Goal: Use online tool/utility: Utilize a website feature to perform a specific function

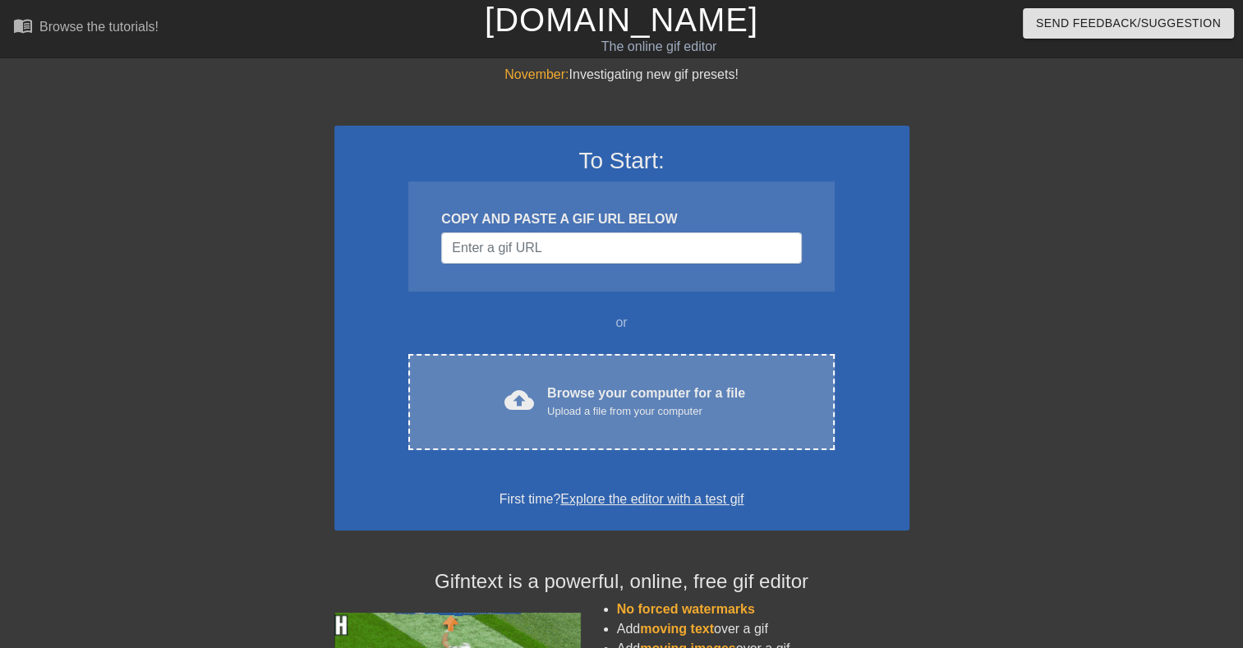
click at [625, 411] on div "Upload a file from your computer" at bounding box center [646, 411] width 198 height 16
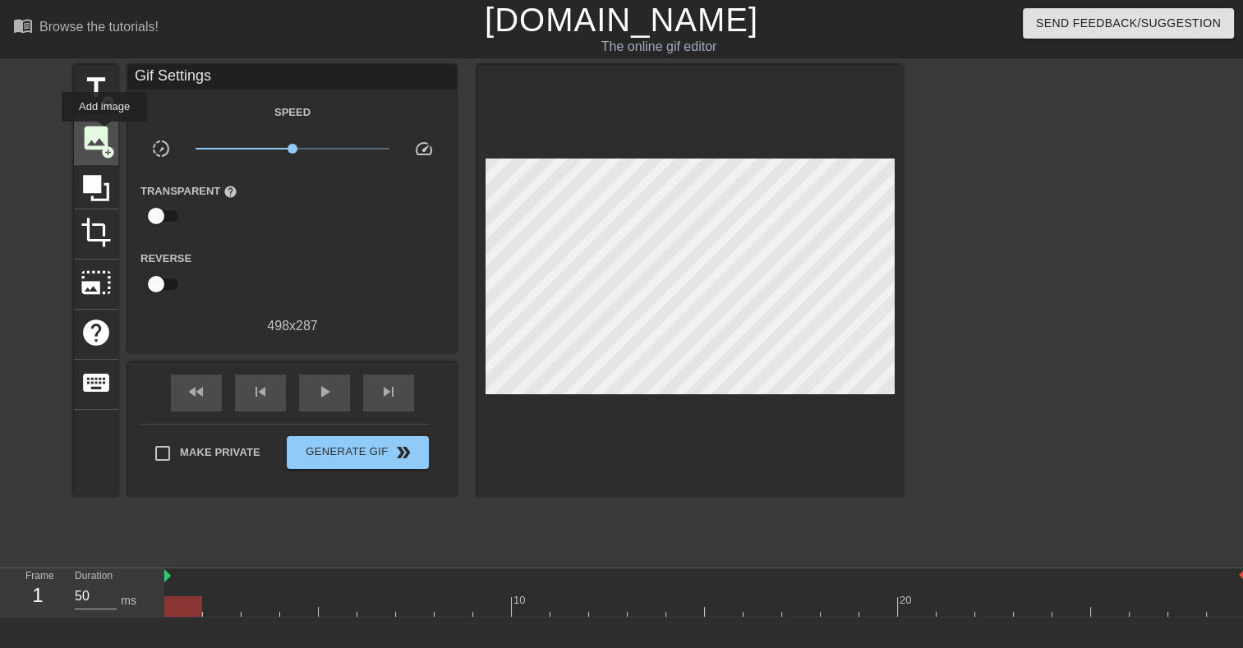
click at [104, 133] on span "image" at bounding box center [95, 137] width 31 height 31
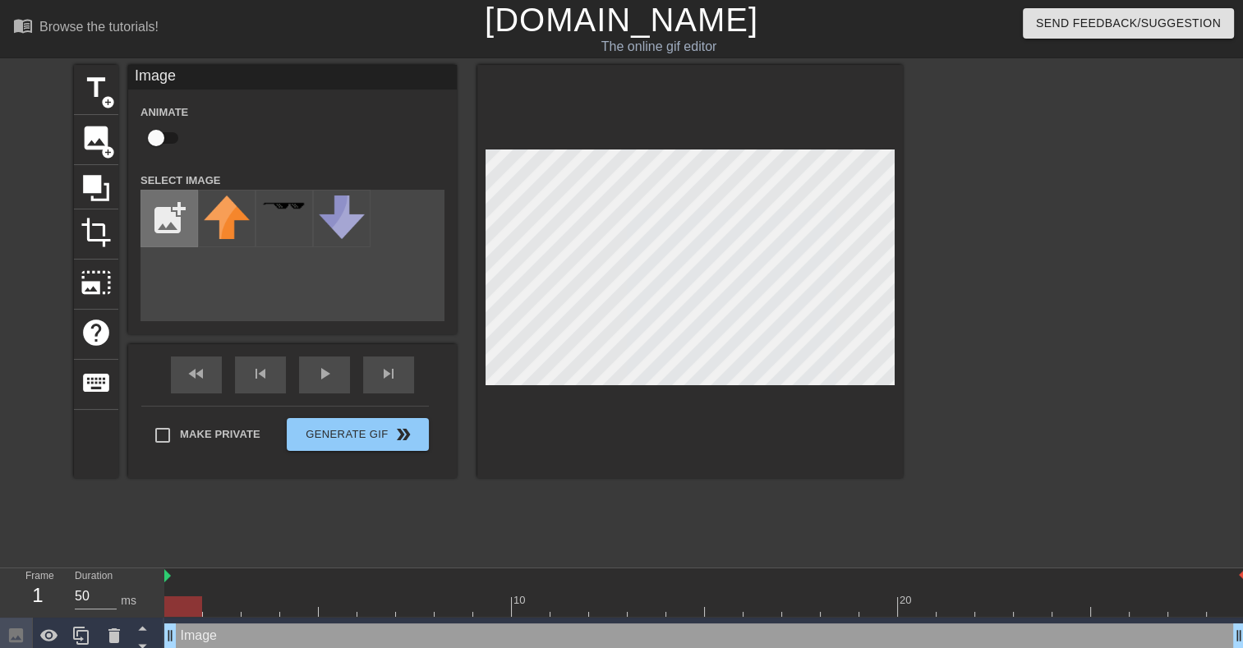
click at [160, 210] on input "file" at bounding box center [169, 219] width 56 height 56
type input "C:\fakepath\Screenshot [DATE] 142628.png"
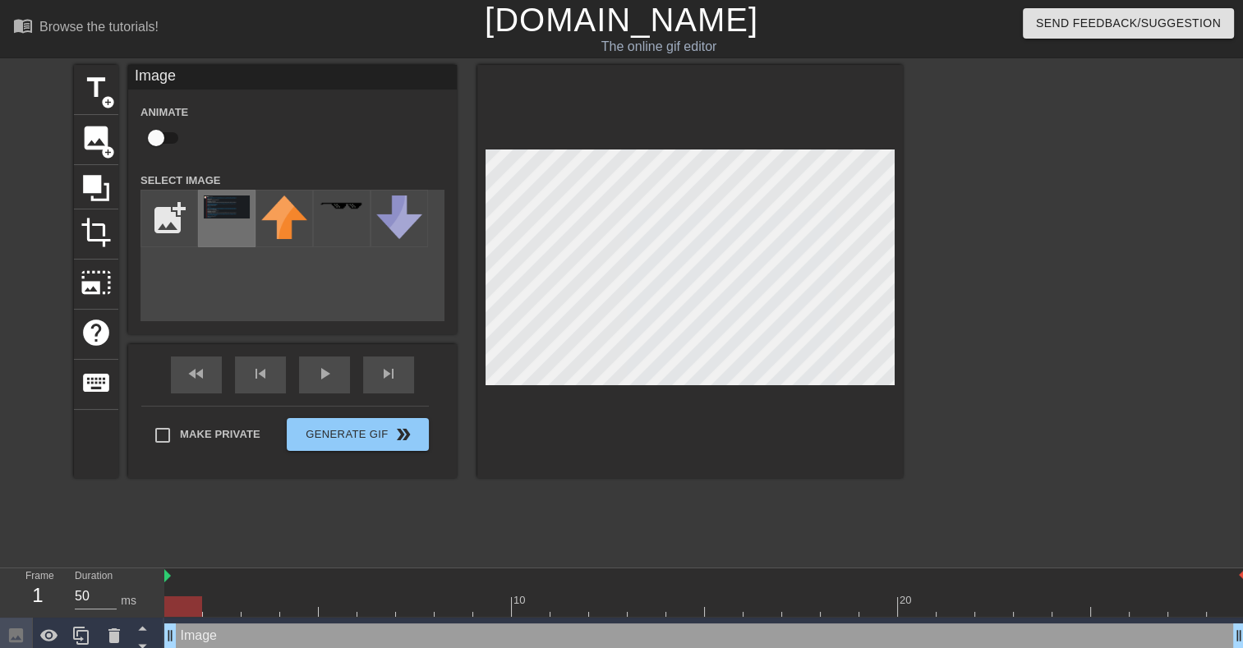
click at [218, 209] on img at bounding box center [227, 206] width 46 height 23
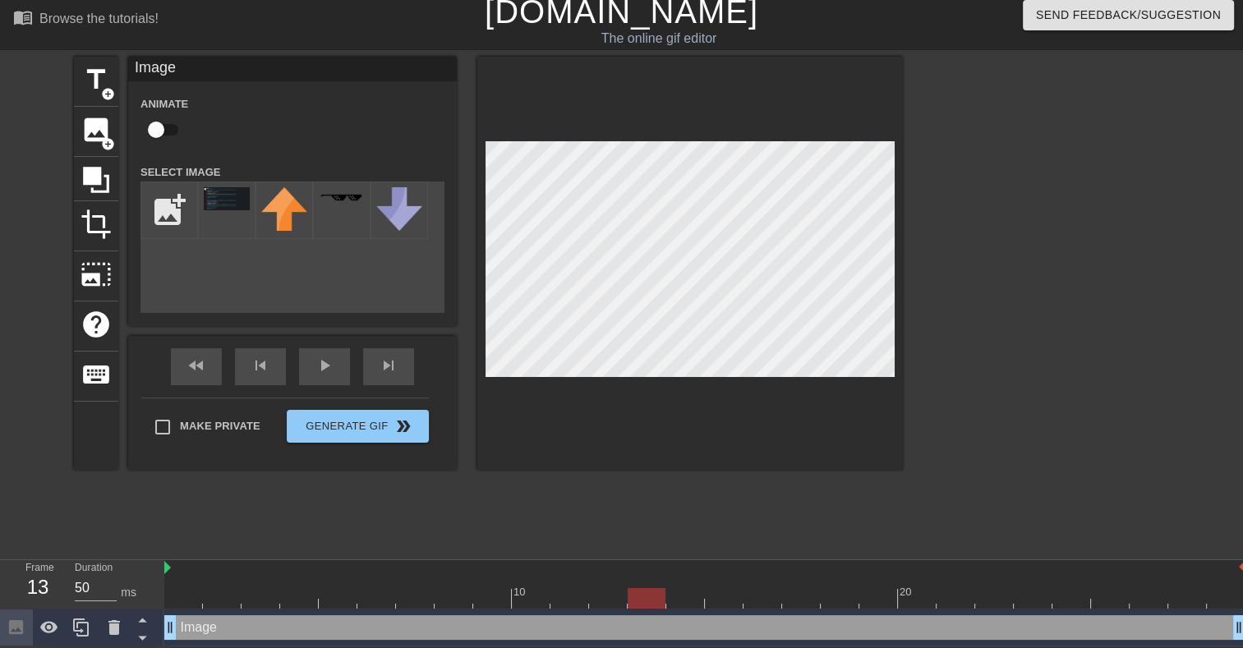
drag, startPoint x: 194, startPoint y: 600, endPoint x: 701, endPoint y: 405, distance: 543.6
click at [639, 594] on div at bounding box center [646, 598] width 38 height 21
click at [1012, 287] on div at bounding box center [1045, 303] width 246 height 493
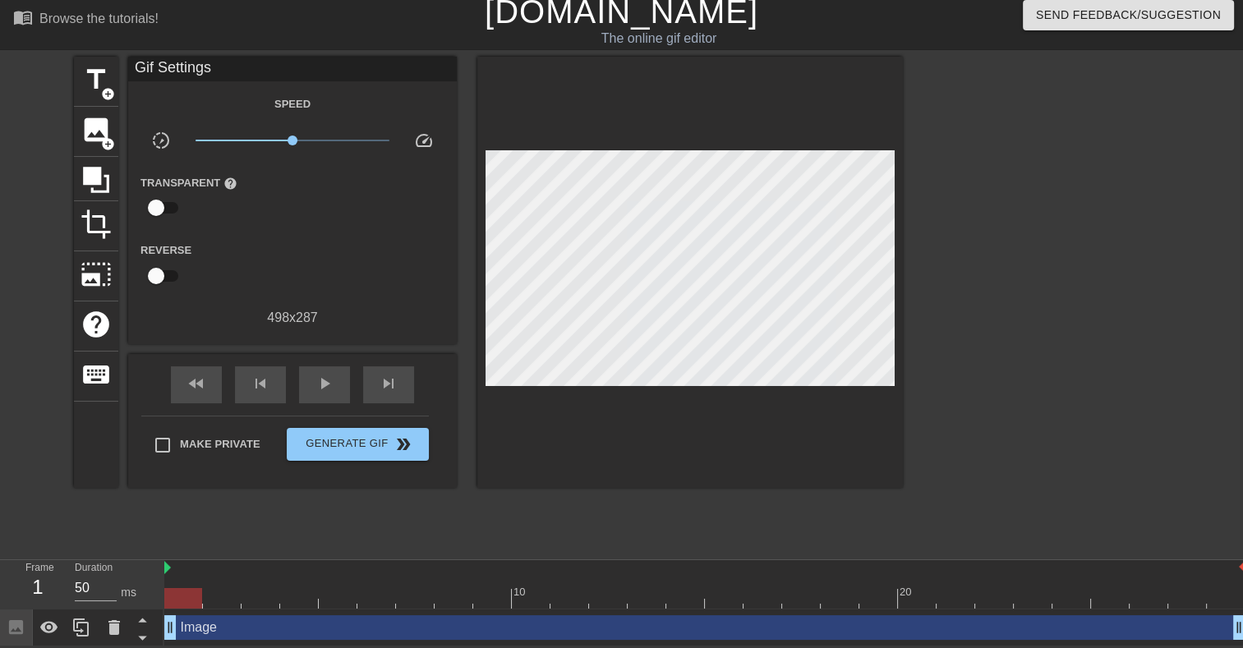
drag, startPoint x: 646, startPoint y: 600, endPoint x: 175, endPoint y: 588, distance: 470.7
click at [175, 588] on div at bounding box center [183, 598] width 38 height 21
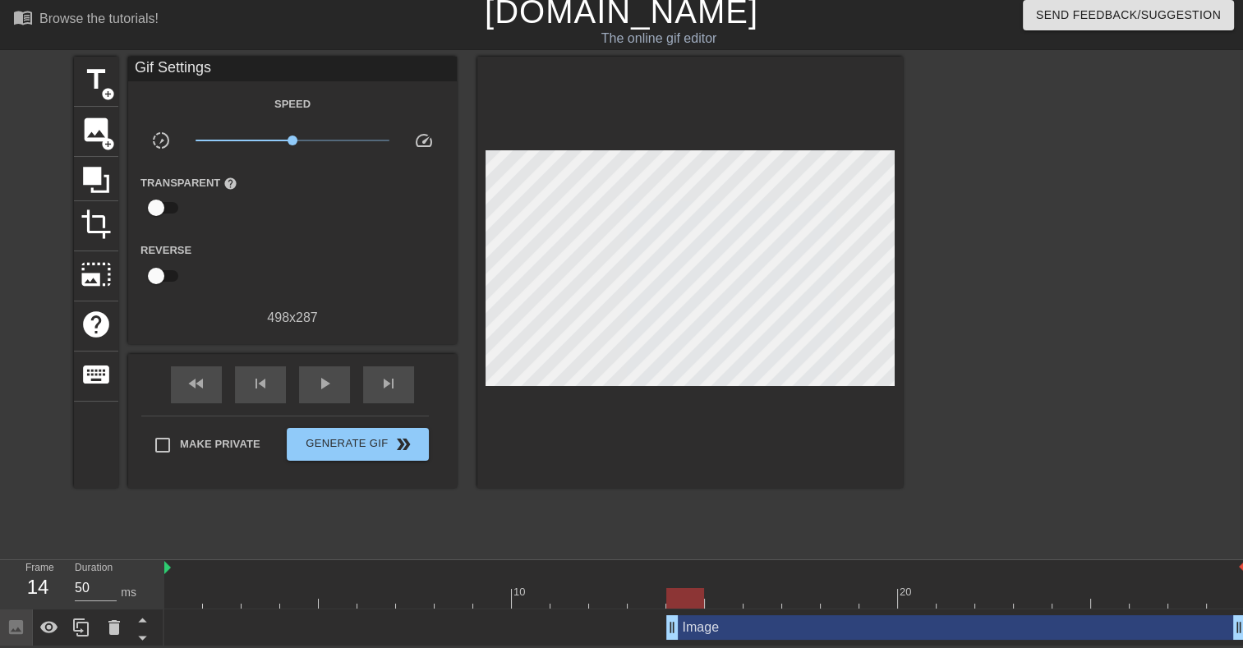
drag, startPoint x: 174, startPoint y: 626, endPoint x: 676, endPoint y: 624, distance: 501.8
drag, startPoint x: 690, startPoint y: 599, endPoint x: 148, endPoint y: 590, distance: 542.1
click at [148, 590] on div "Frame 1 Duration 50 ms 10 20 Image drag_handle drag_handle" at bounding box center [621, 603] width 1243 height 86
click at [1009, 361] on div at bounding box center [1045, 303] width 246 height 493
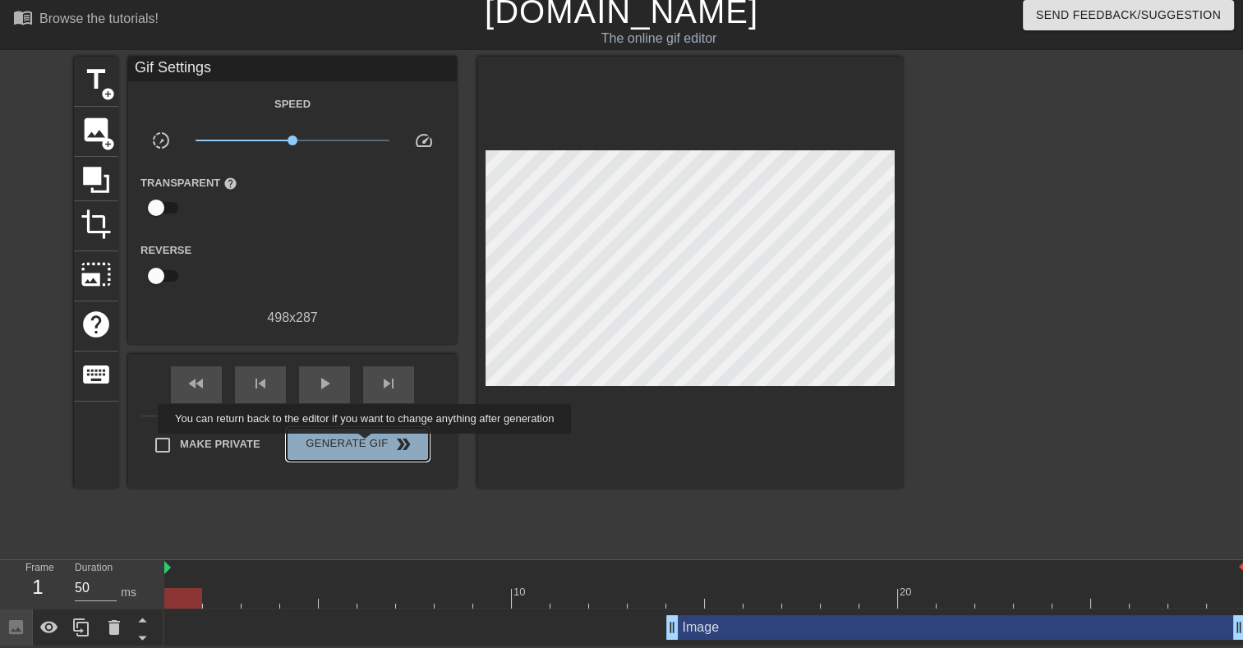
click at [366, 445] on span "Generate Gif double_arrow" at bounding box center [357, 444] width 129 height 20
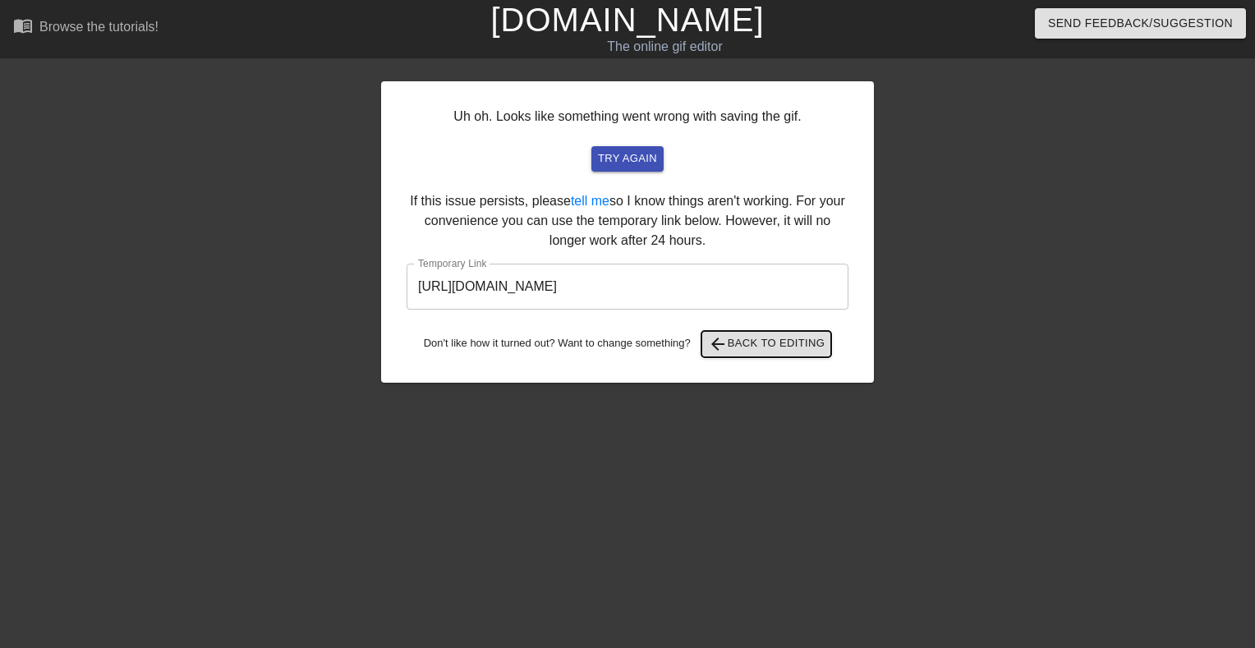
click at [766, 345] on span "arrow_back Back to Editing" at bounding box center [766, 344] width 117 height 20
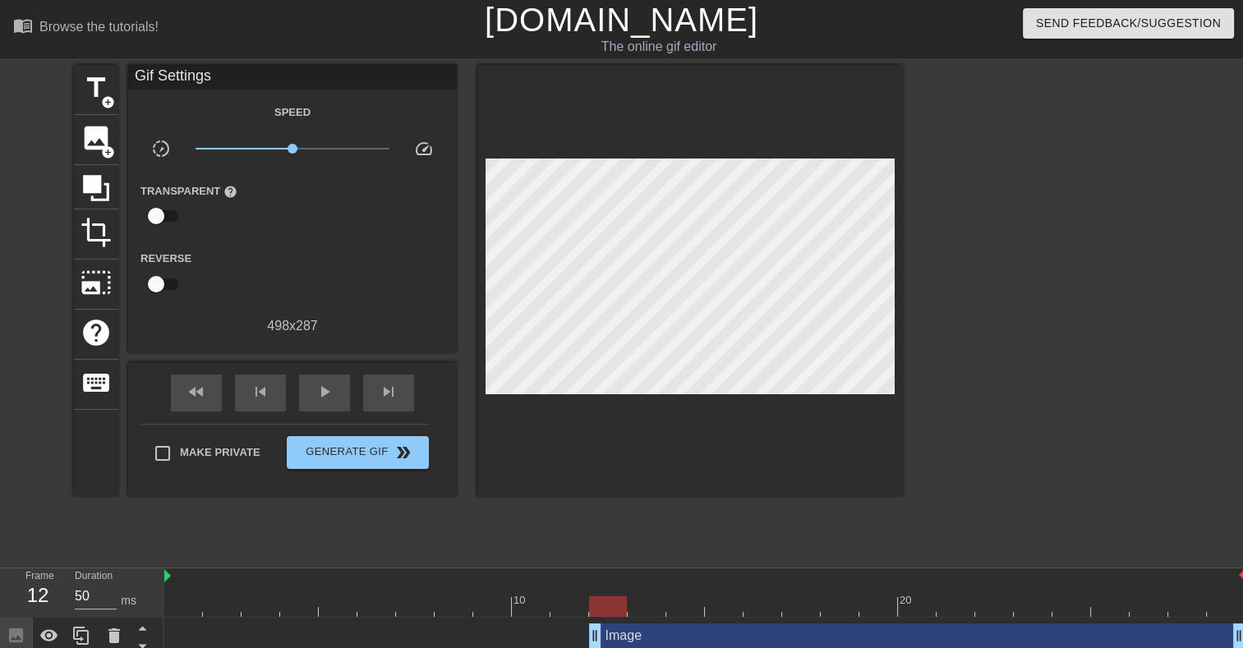
drag, startPoint x: 670, startPoint y: 632, endPoint x: 574, endPoint y: 641, distance: 96.4
click at [574, 641] on div "Image drag_handle drag_handle" at bounding box center [704, 635] width 1081 height 25
drag, startPoint x: 592, startPoint y: 603, endPoint x: 103, endPoint y: 590, distance: 488.8
click at [105, 591] on div "Frame 1 Duration 50 ms 10 20 Image drag_handle drag_handle" at bounding box center [621, 611] width 1243 height 86
click at [50, 636] on icon at bounding box center [49, 635] width 18 height 12
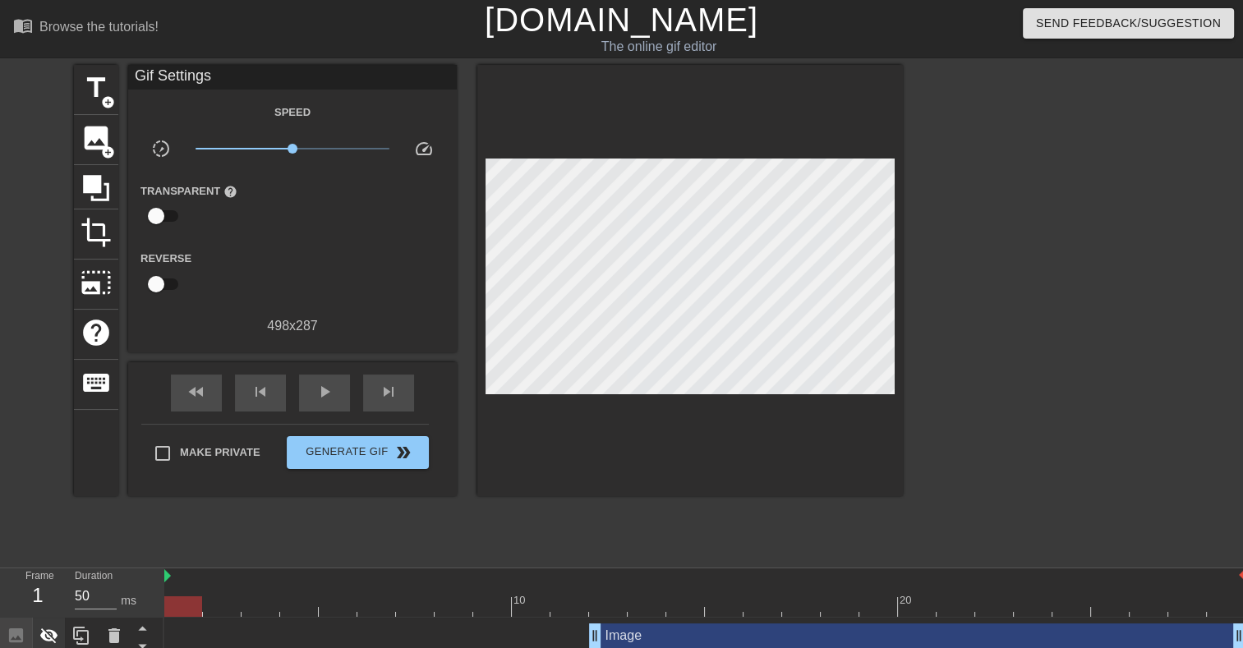
click at [50, 636] on icon at bounding box center [49, 636] width 18 height 16
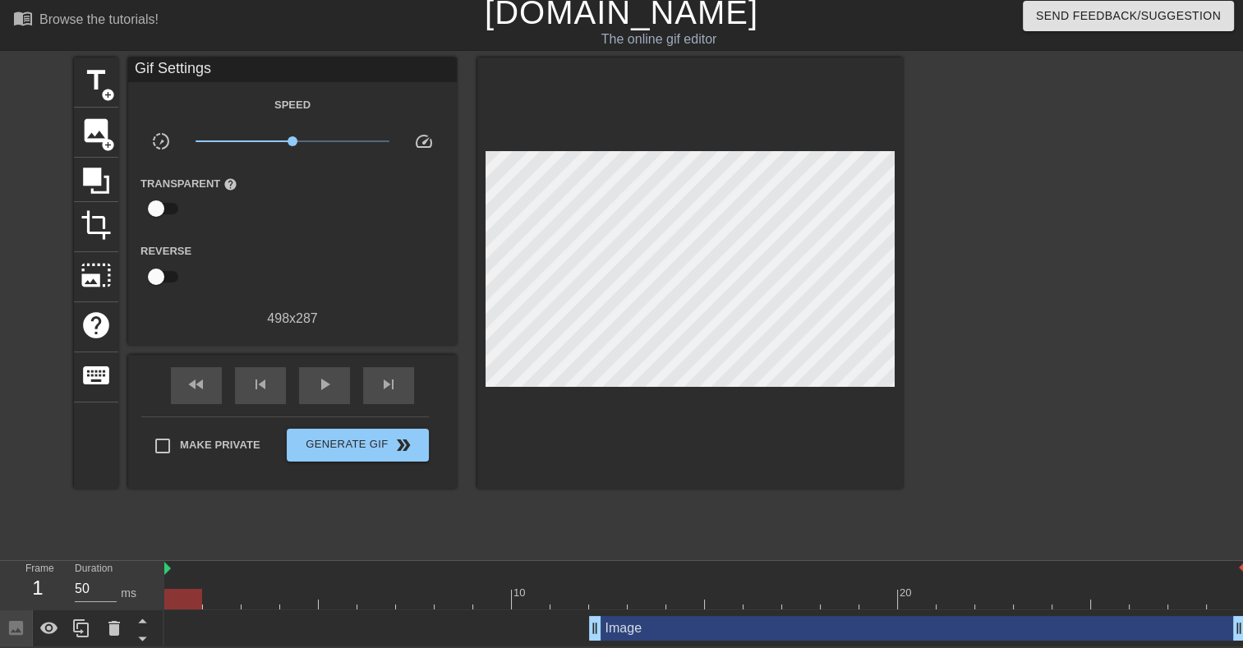
scroll to position [10, 0]
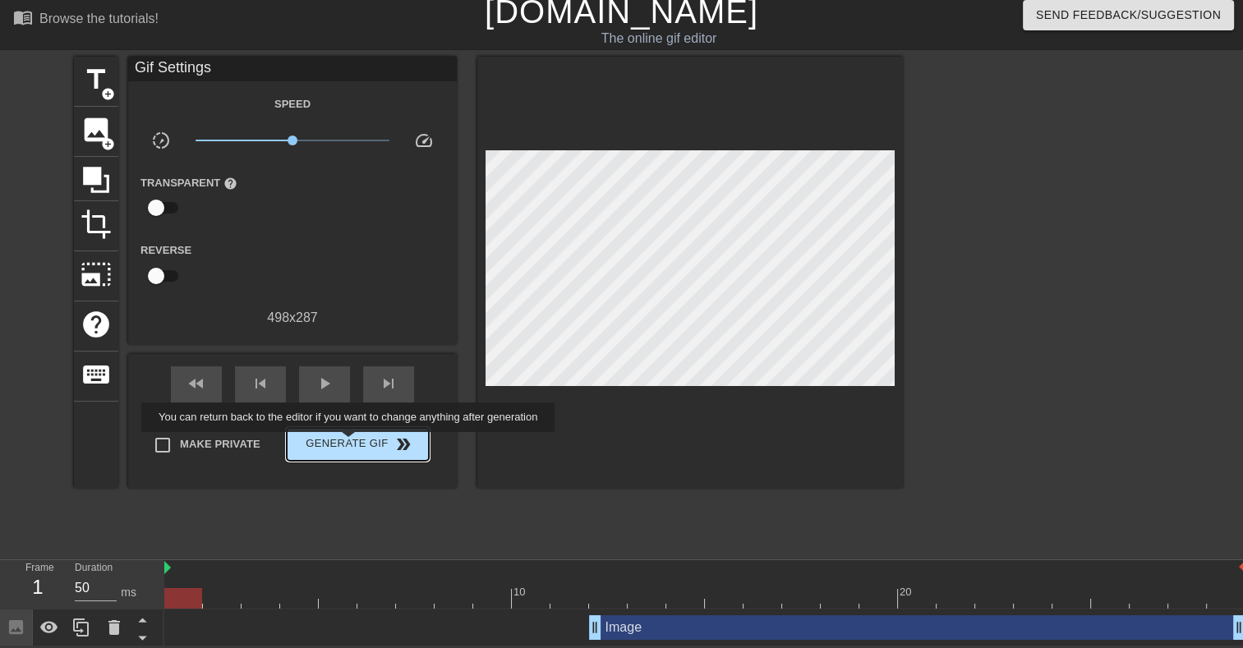
click at [350, 441] on span "Generate Gif double_arrow" at bounding box center [357, 444] width 129 height 20
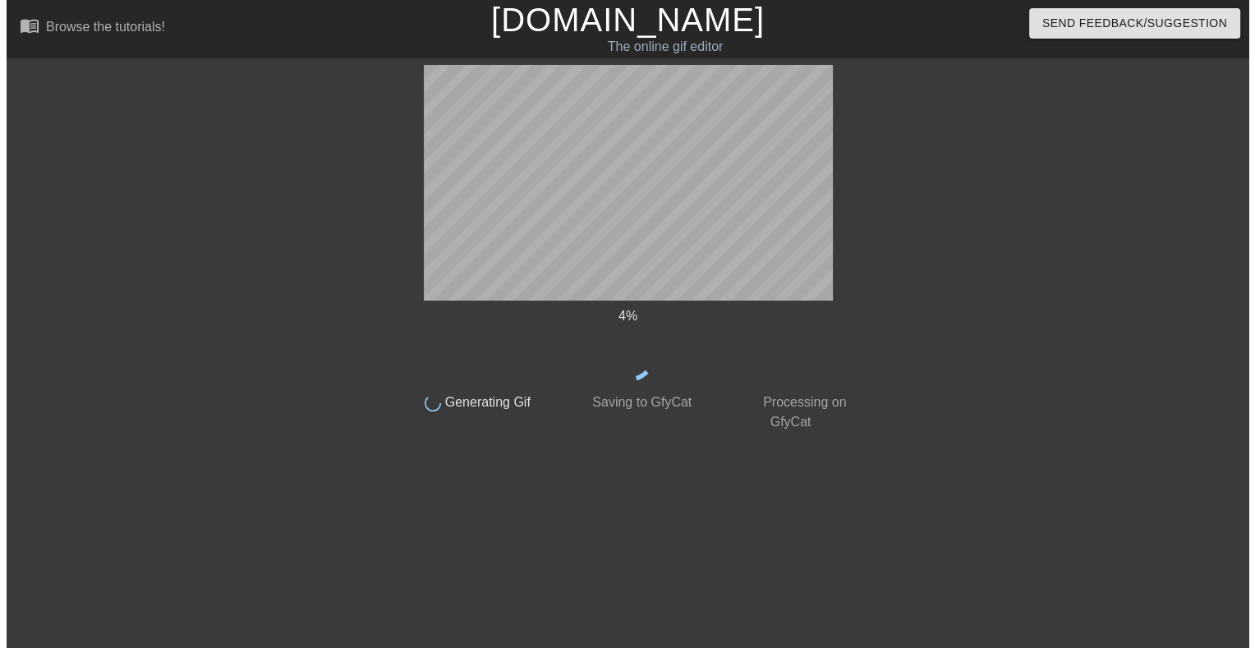
scroll to position [0, 0]
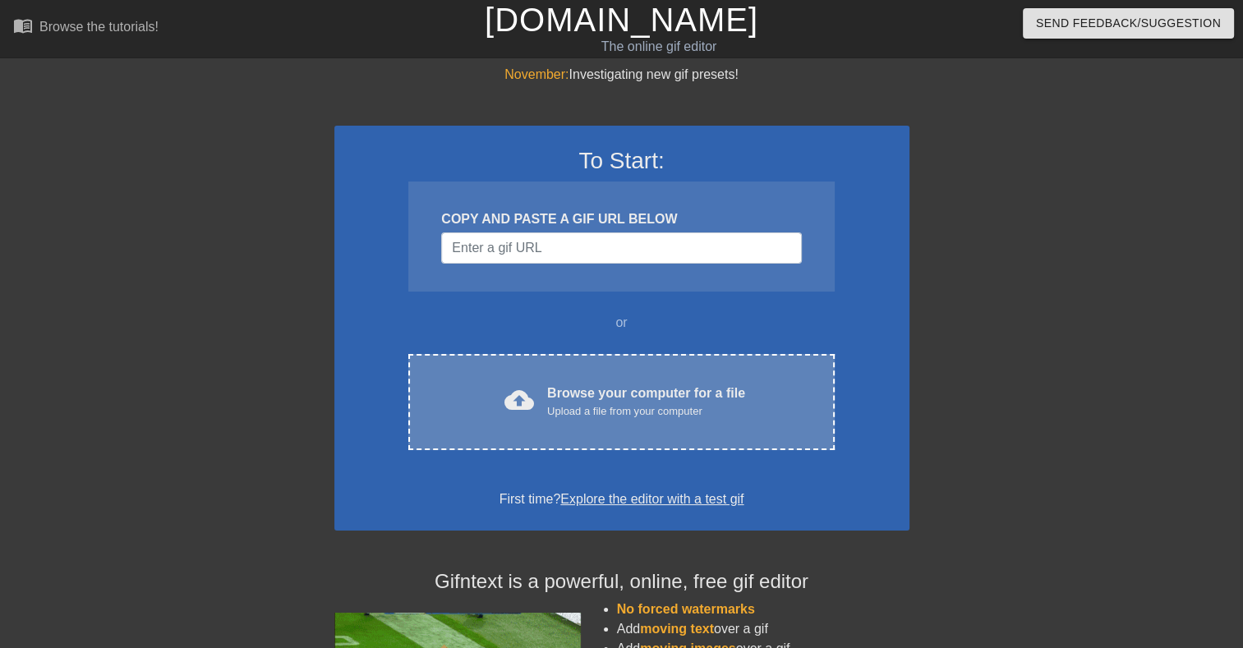
click at [615, 388] on div "Browse your computer for a file Upload a file from your computer" at bounding box center [646, 402] width 198 height 36
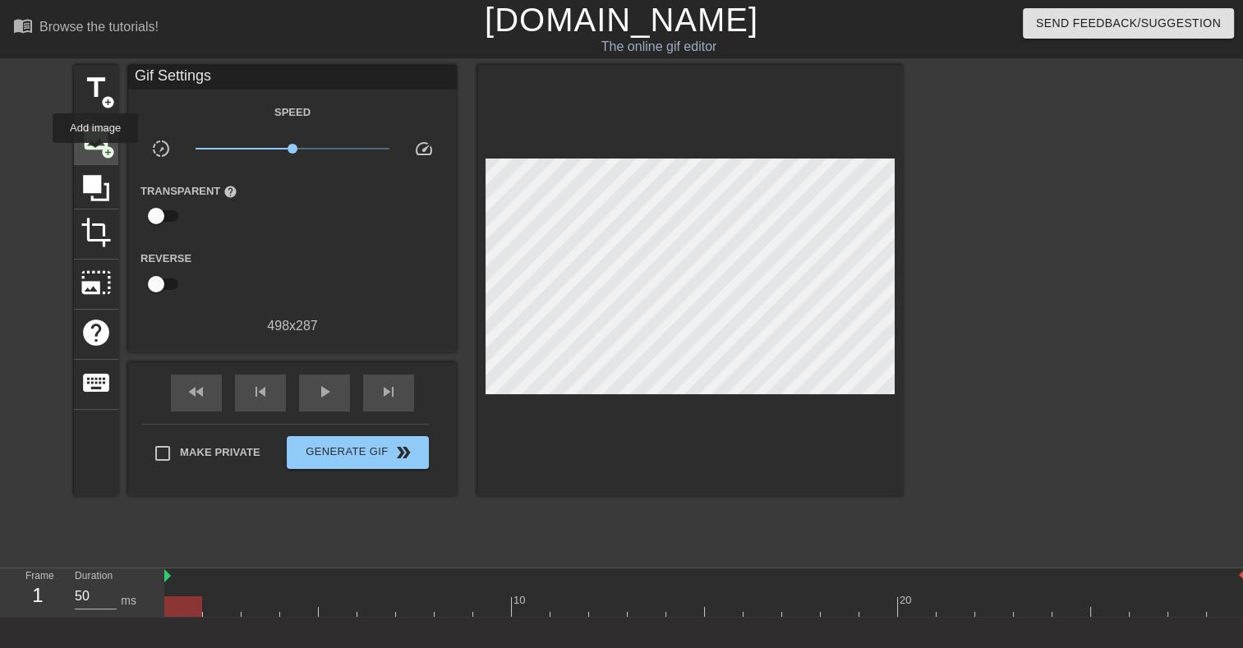
click at [95, 154] on div "image add_circle" at bounding box center [96, 140] width 44 height 50
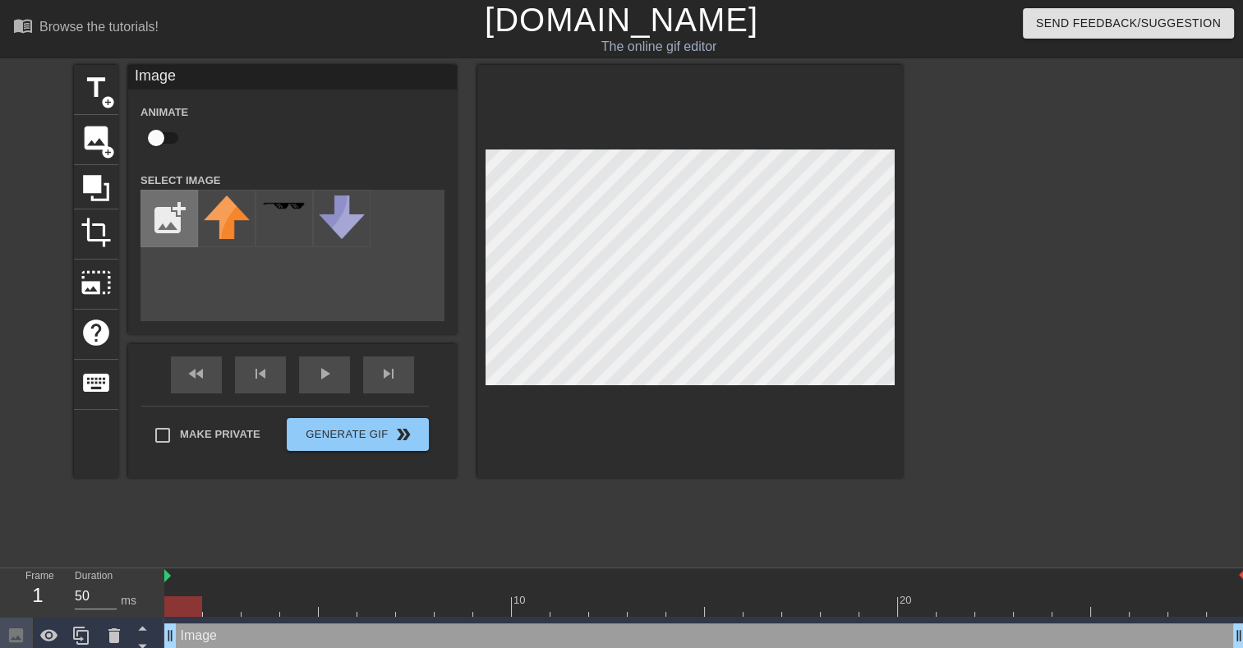
click at [158, 209] on input "file" at bounding box center [169, 219] width 56 height 56
type input "C:\fakepath\Screenshot [DATE] 142628.png"
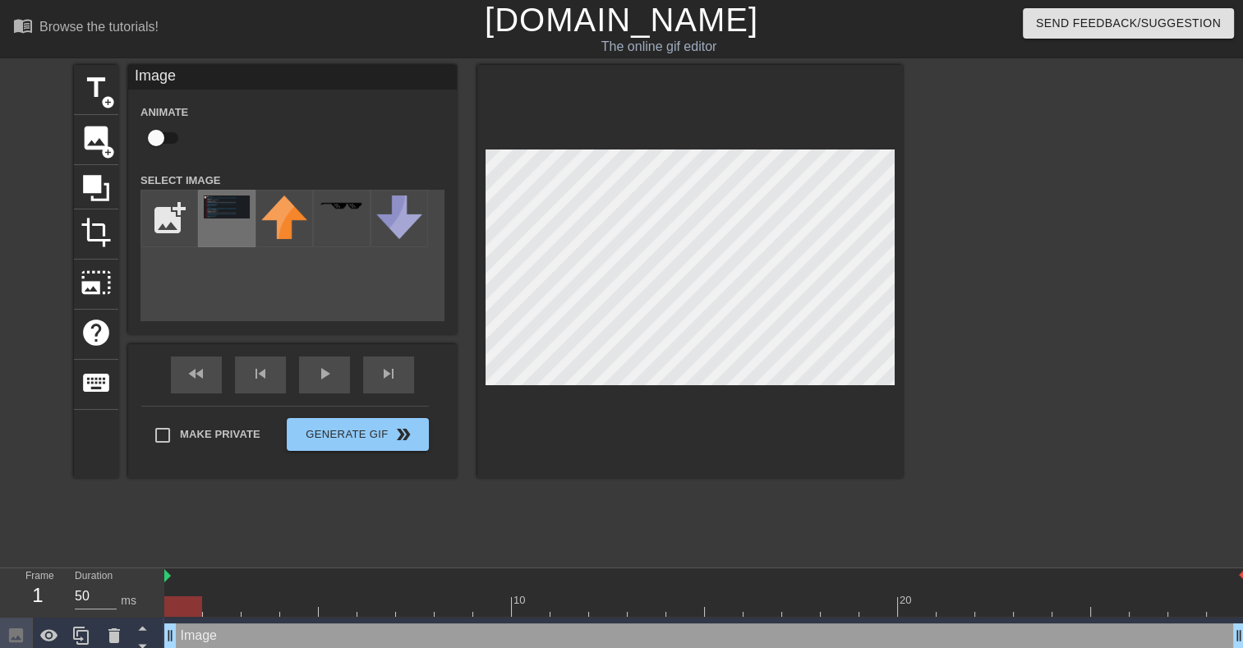
click at [223, 205] on img at bounding box center [227, 206] width 46 height 23
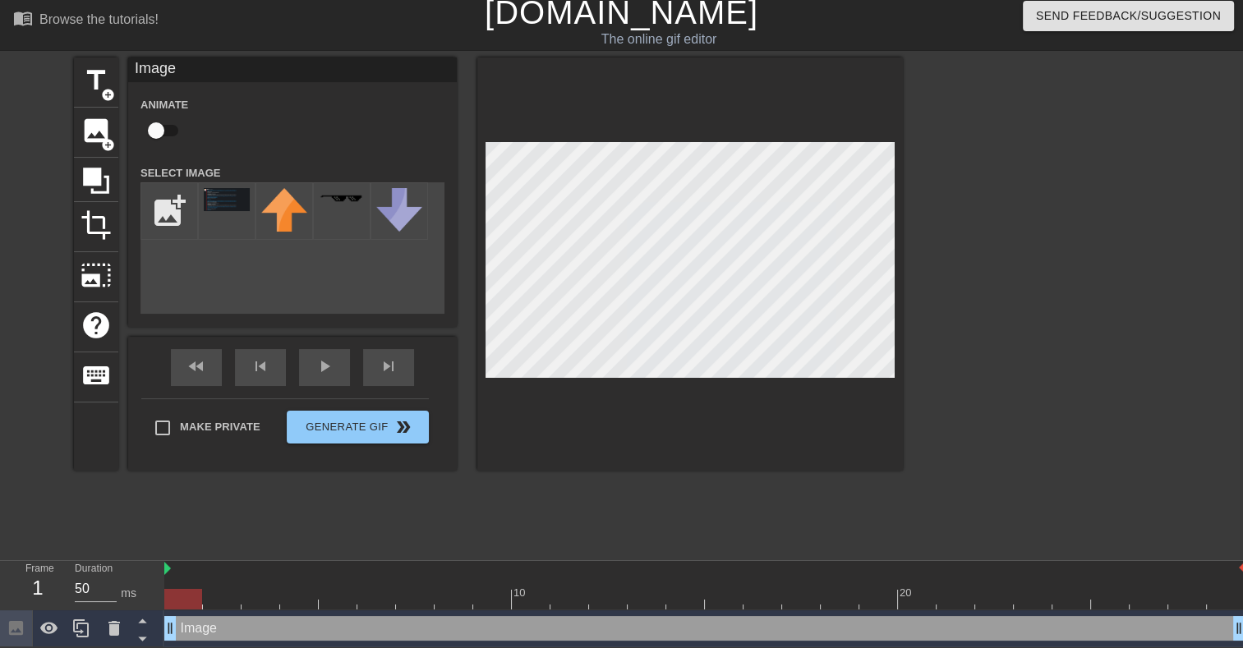
scroll to position [10, 0]
drag, startPoint x: 182, startPoint y: 595, endPoint x: 524, endPoint y: 595, distance: 342.5
click at [524, 595] on div at bounding box center [531, 598] width 38 height 21
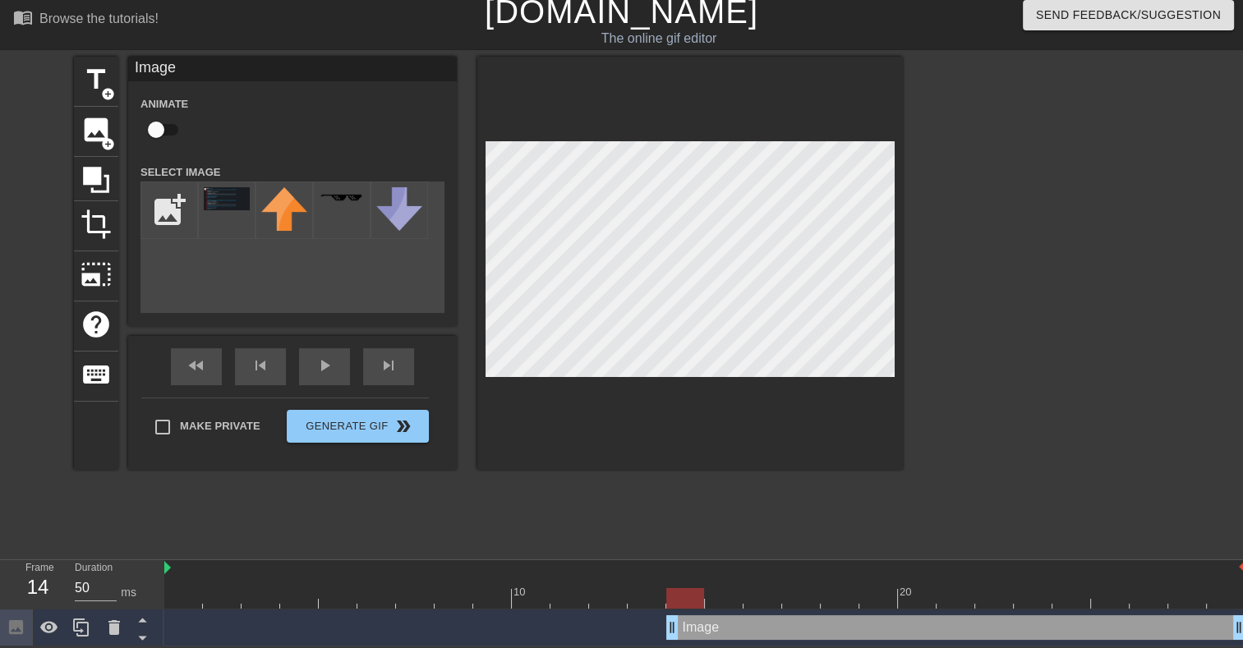
drag, startPoint x: 173, startPoint y: 621, endPoint x: 701, endPoint y: 551, distance: 531.9
click at [655, 646] on html "menu_book Browse the tutorials! Gifntext.com The online gif editor Send Feedbac…" at bounding box center [621, 319] width 1243 height 655
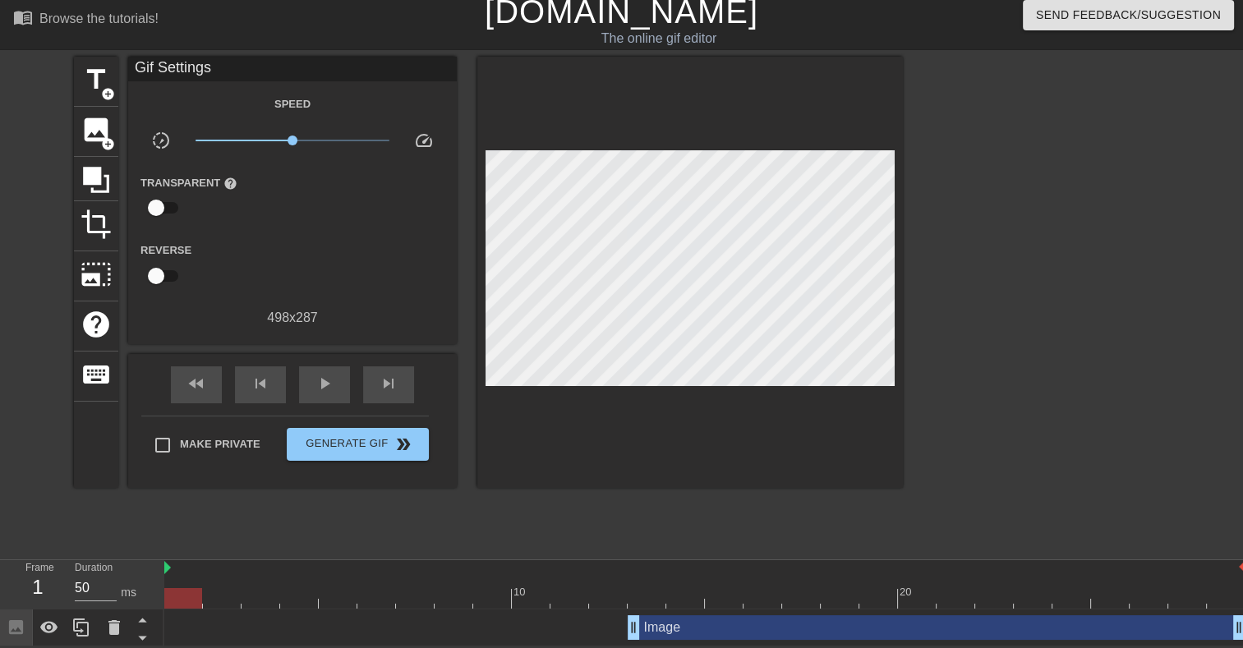
drag, startPoint x: 642, startPoint y: 598, endPoint x: 117, endPoint y: 586, distance: 525.8
click at [117, 587] on div "Frame 1 Duration 50 ms 10 20 Image drag_handle drag_handle" at bounding box center [621, 603] width 1243 height 86
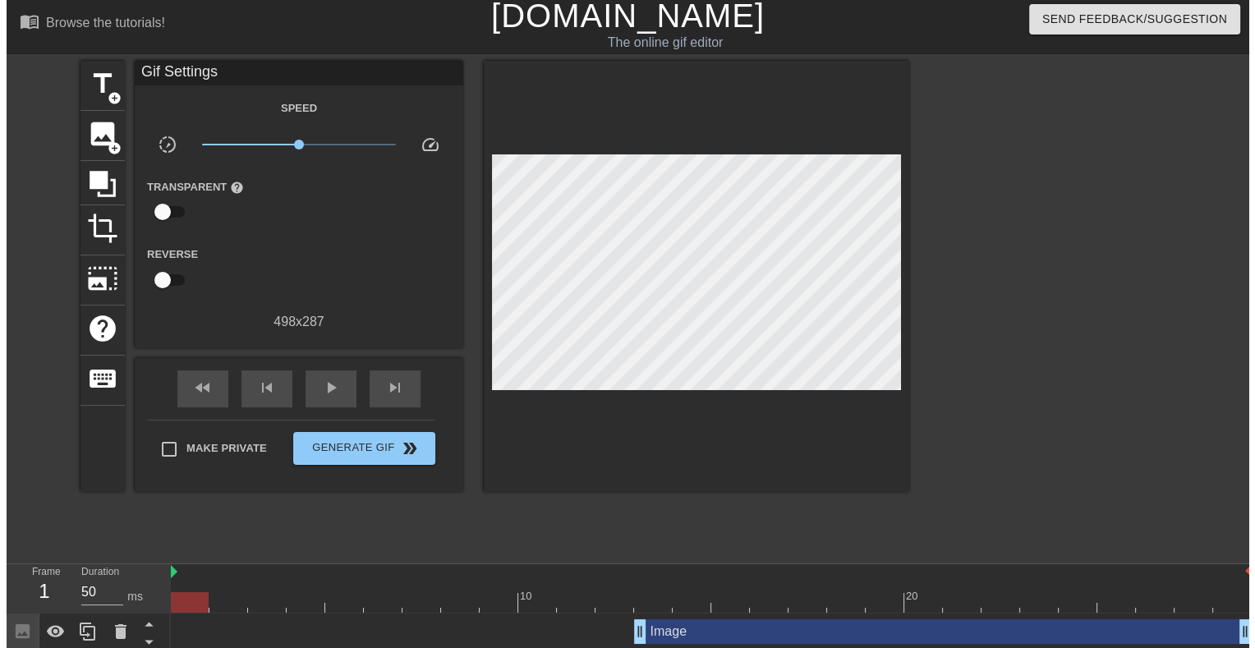
scroll to position [0, 0]
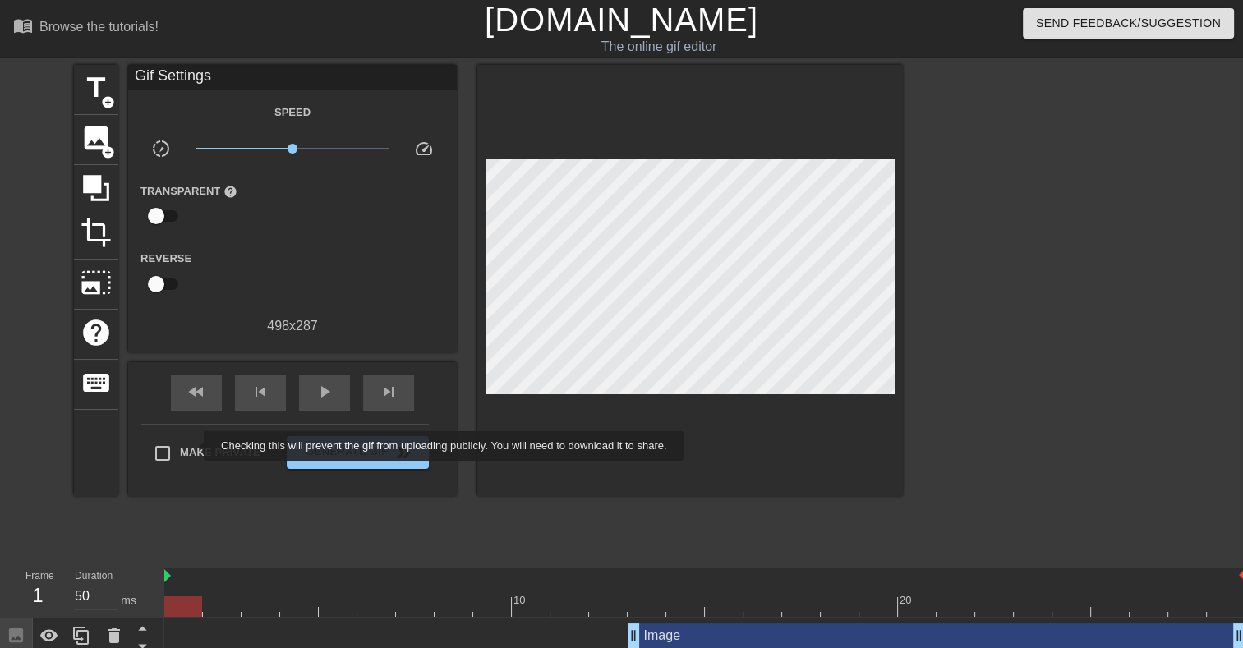
click at [193, 446] on span "Make Private" at bounding box center [220, 452] width 80 height 16
click at [180, 446] on input "Make Private" at bounding box center [162, 453] width 34 height 34
checkbox input "true"
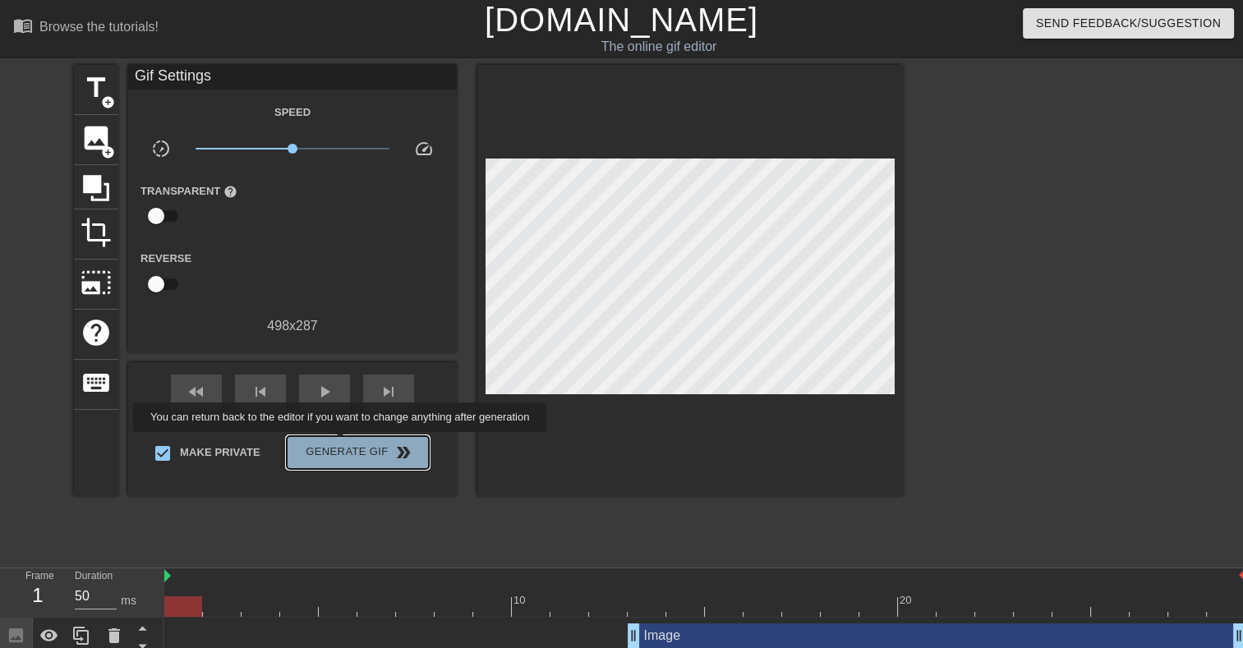
click at [342, 443] on span "Generate Gif double_arrow" at bounding box center [357, 453] width 129 height 20
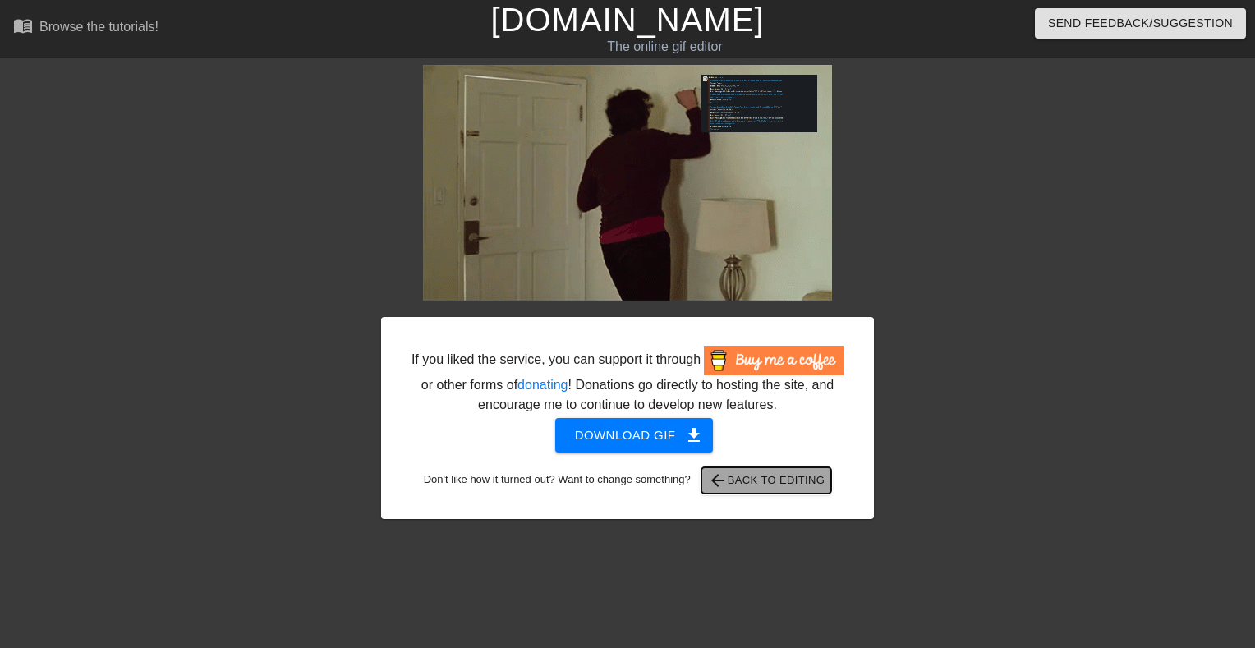
click at [785, 489] on span "arrow_back Back to Editing" at bounding box center [766, 481] width 117 height 20
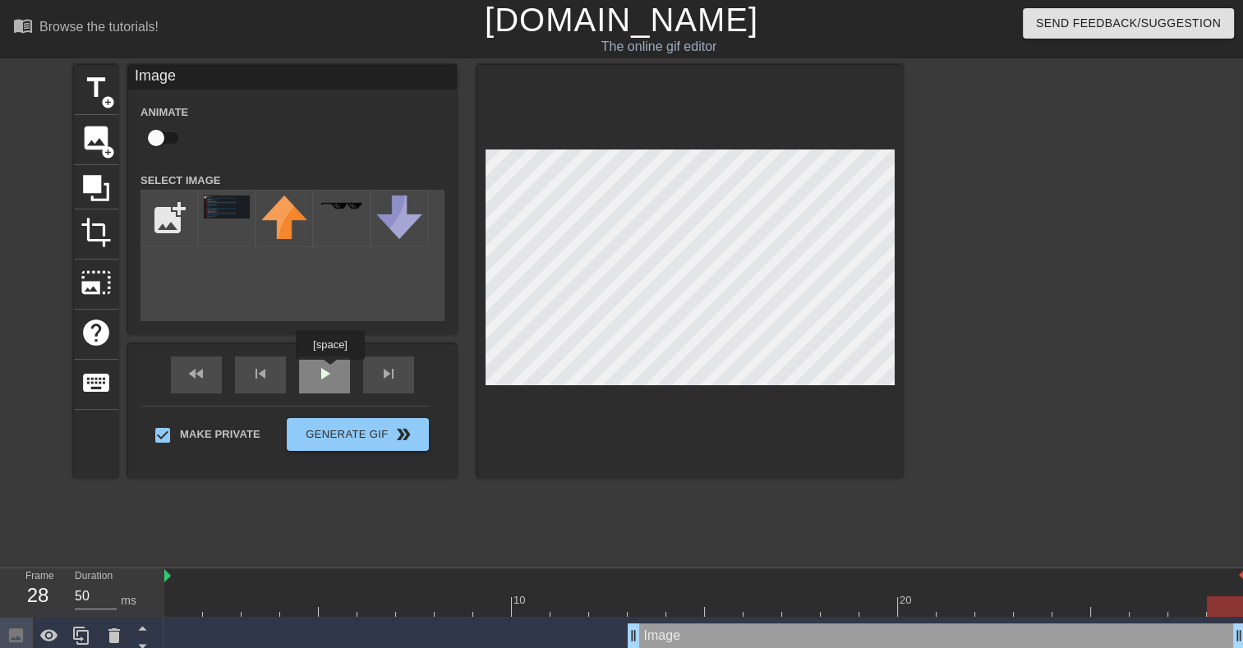
click at [329, 371] on div "fast_rewind skip_previous play_arrow skip_next" at bounding box center [293, 375] width 268 height 62
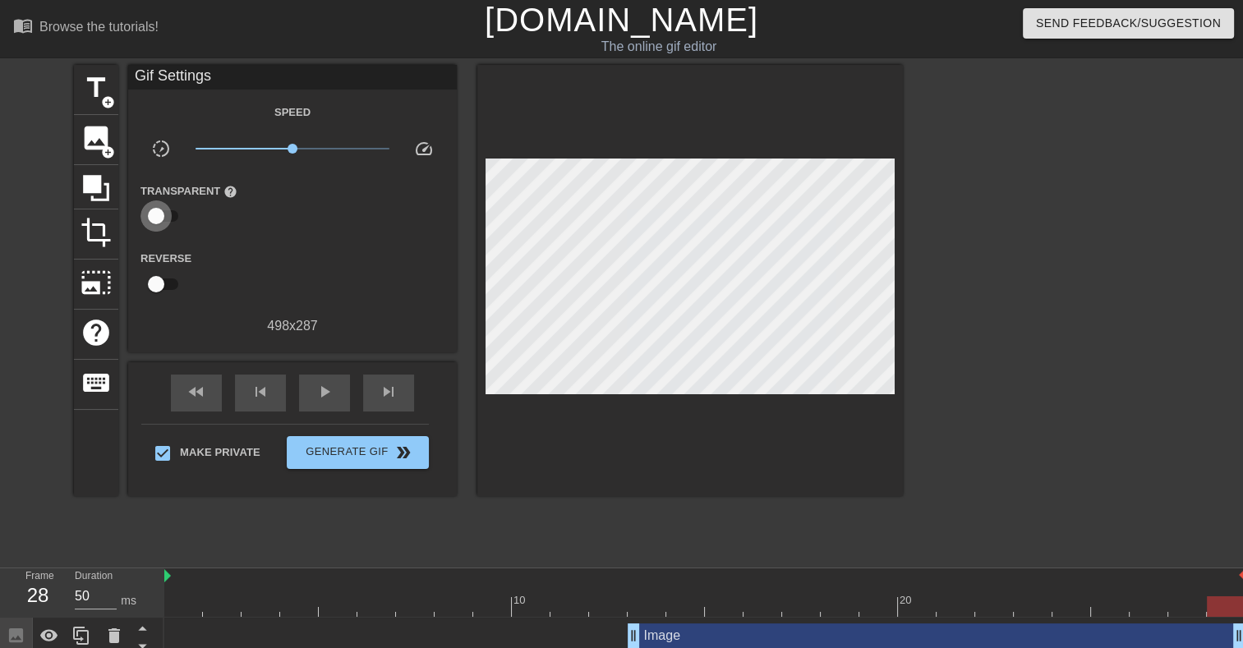
click at [161, 214] on input "checkbox" at bounding box center [156, 215] width 94 height 31
checkbox input "true"
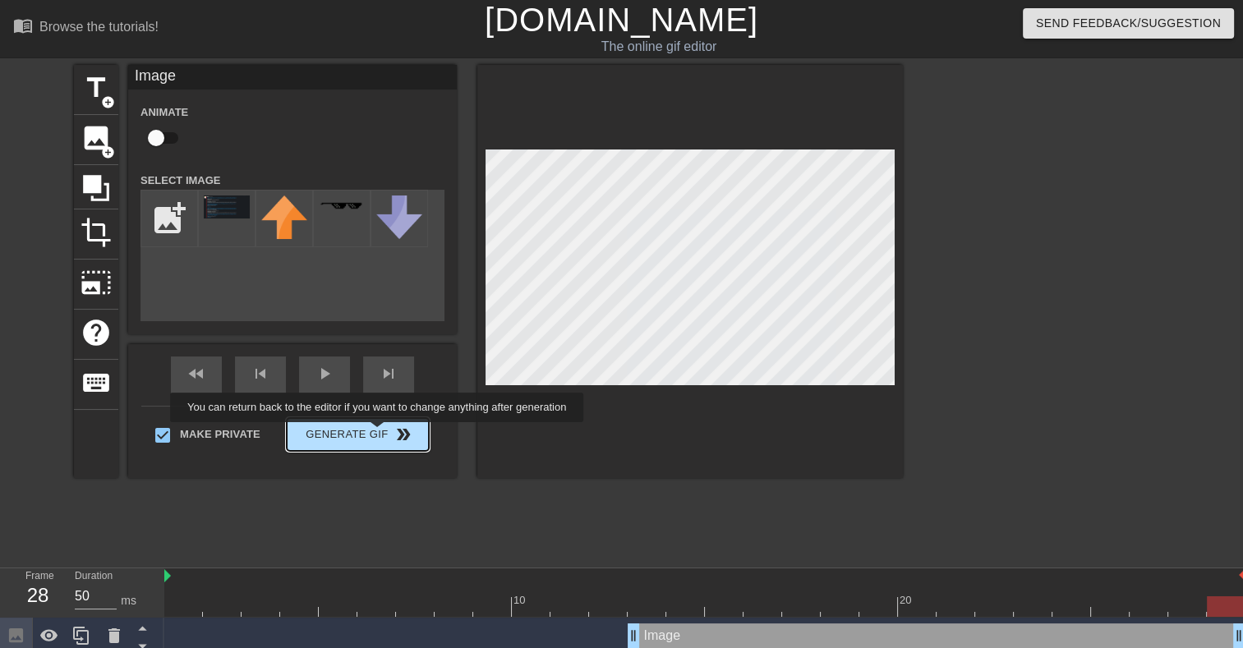
click at [379, 434] on div "Make Private Generate Gif double_arrow" at bounding box center [284, 438] width 287 height 65
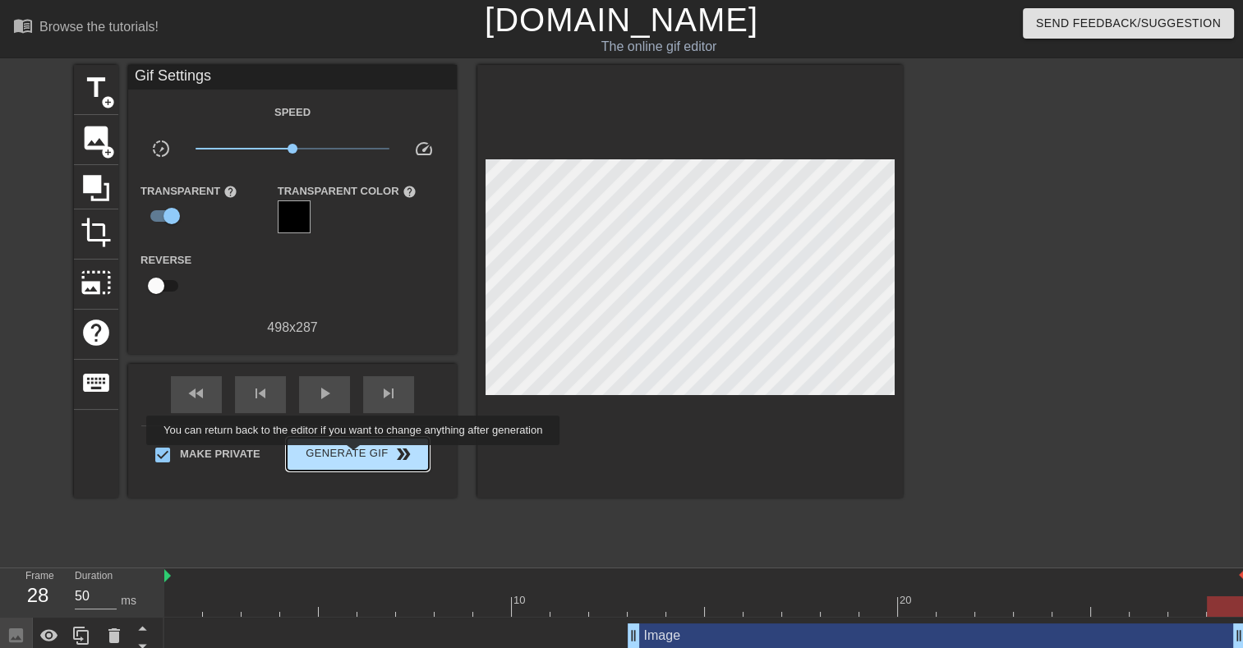
click at [355, 457] on span "Generate Gif double_arrow" at bounding box center [357, 454] width 129 height 20
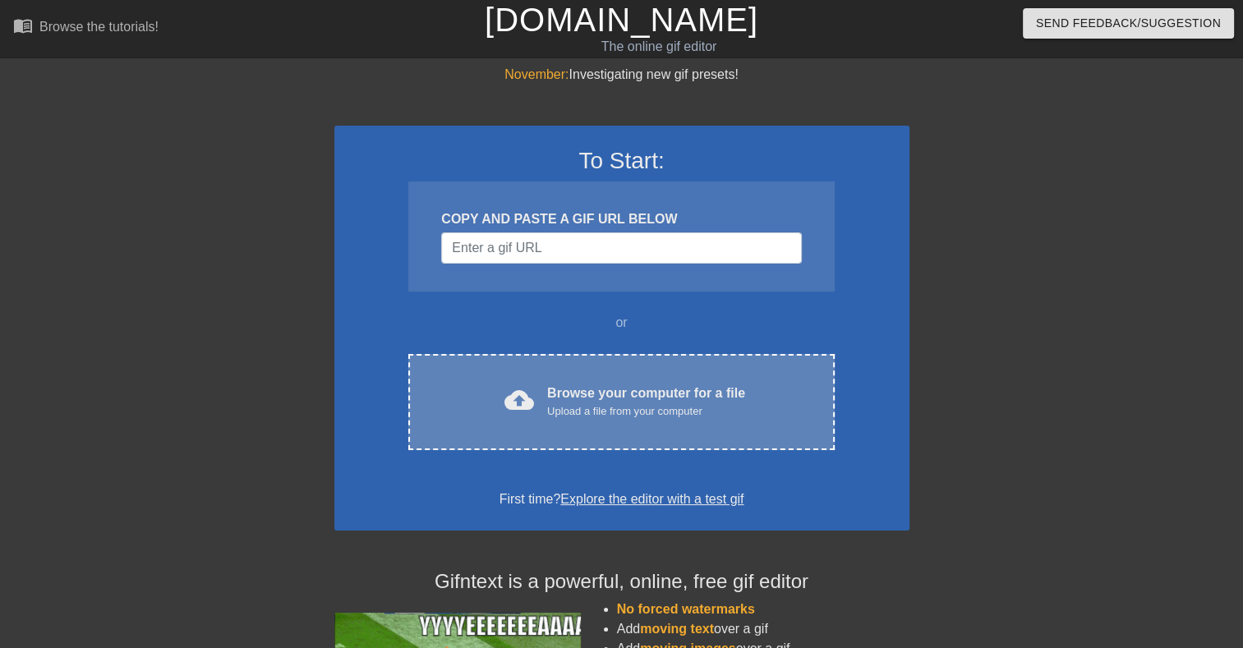
click at [665, 408] on div "Upload a file from your computer" at bounding box center [646, 411] width 198 height 16
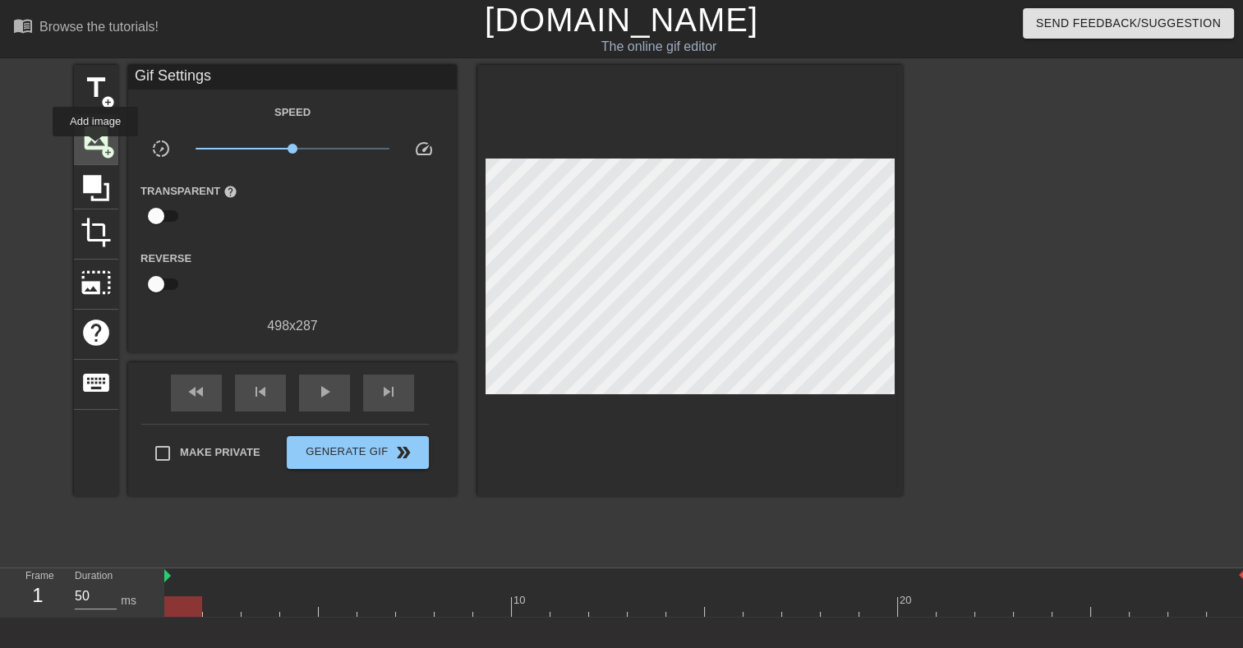
click at [95, 148] on span "image" at bounding box center [95, 137] width 31 height 31
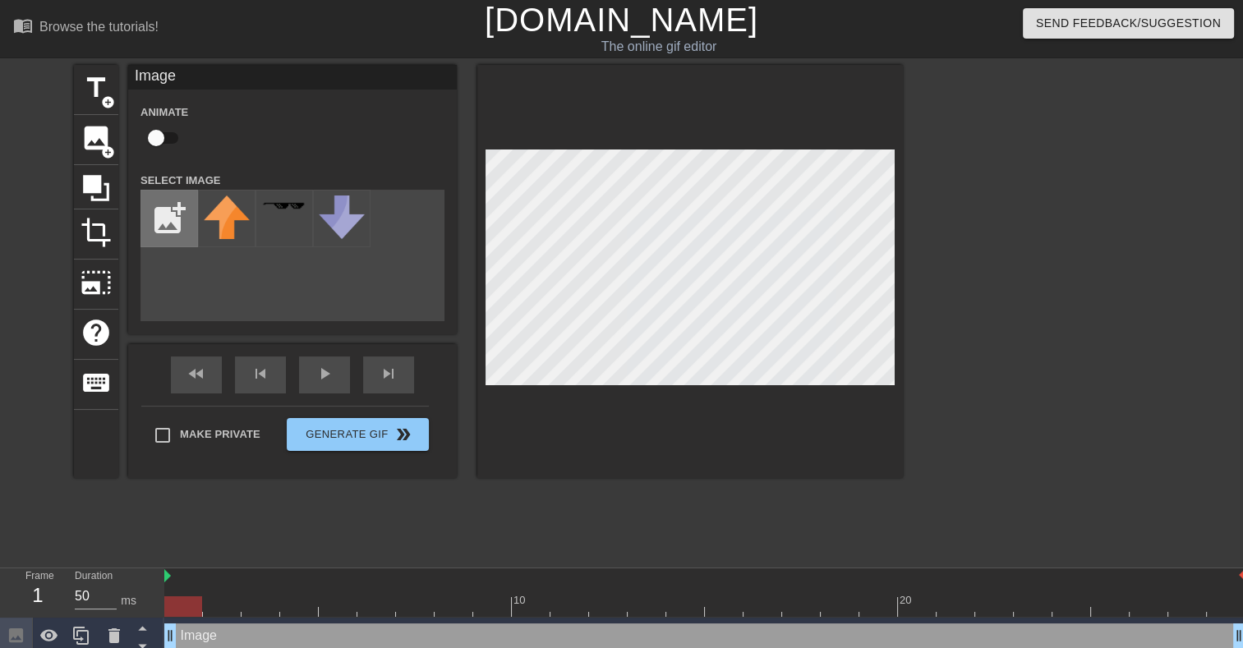
click at [168, 218] on input "file" at bounding box center [169, 219] width 56 height 56
type input "C:\fakepath\Screenshot [DATE] 142628.png"
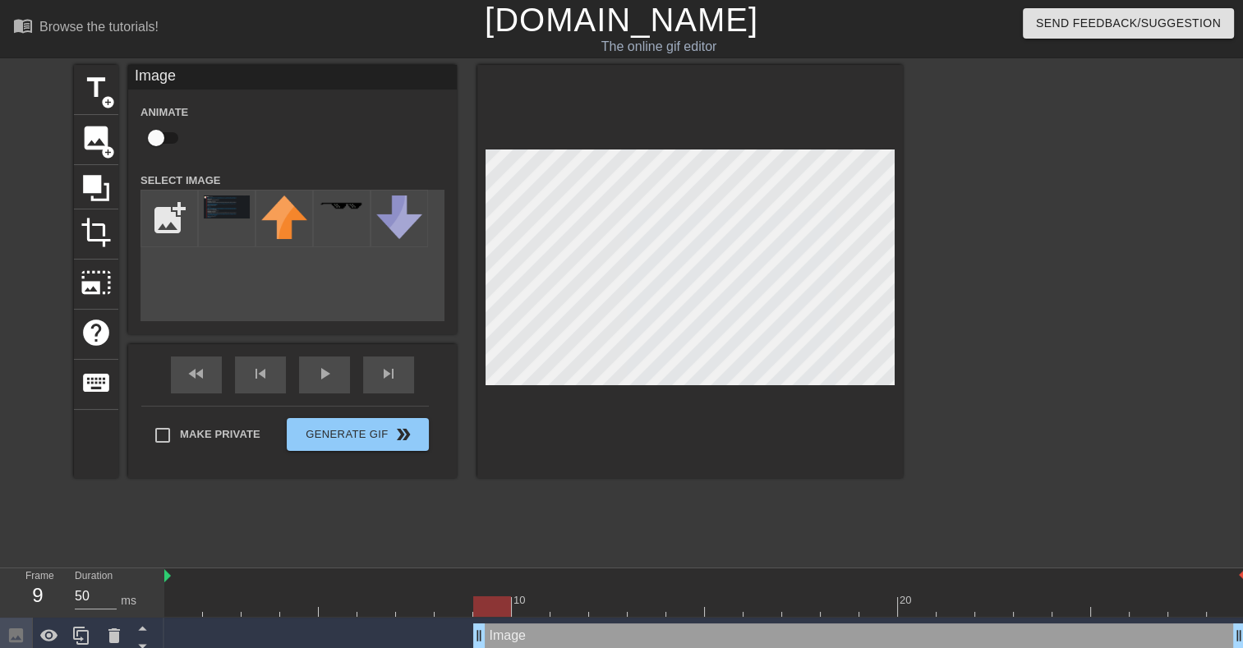
drag, startPoint x: 171, startPoint y: 637, endPoint x: 476, endPoint y: 656, distance: 306.1
click at [498, 647] on html "menu_book Browse the tutorials! [DOMAIN_NAME] The online gif editor Send Feedba…" at bounding box center [621, 327] width 1243 height 655
click at [47, 632] on icon at bounding box center [49, 635] width 18 height 12
drag, startPoint x: 478, startPoint y: 637, endPoint x: 600, endPoint y: 634, distance: 122.4
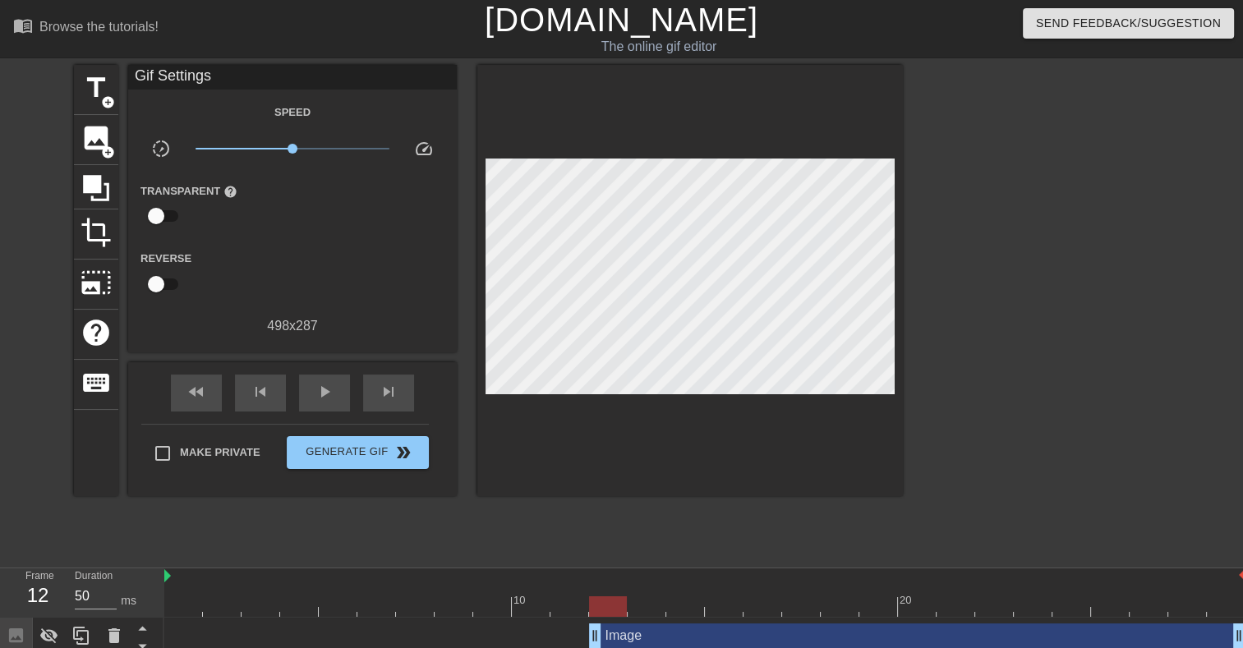
click at [604, 639] on div "Image drag_handle drag_handle" at bounding box center [917, 635] width 656 height 25
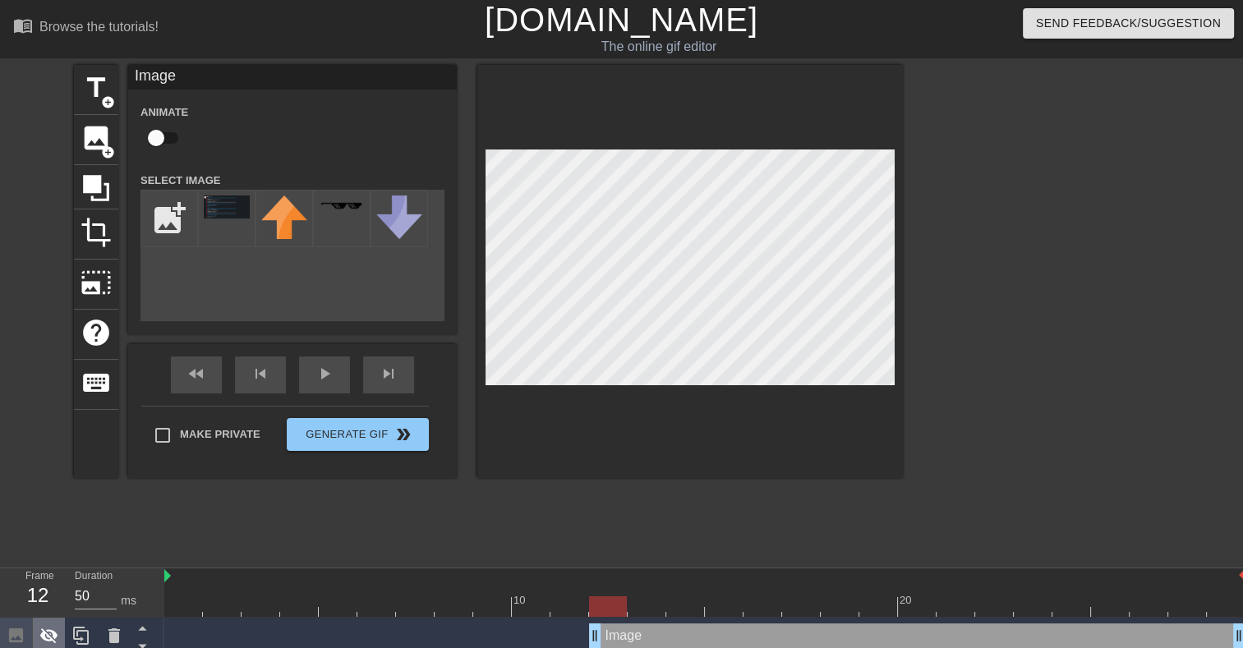
click at [44, 634] on icon at bounding box center [49, 636] width 18 height 16
click at [44, 634] on icon at bounding box center [49, 635] width 18 height 12
click at [215, 205] on img at bounding box center [227, 206] width 46 height 23
click at [54, 641] on icon at bounding box center [49, 636] width 20 height 20
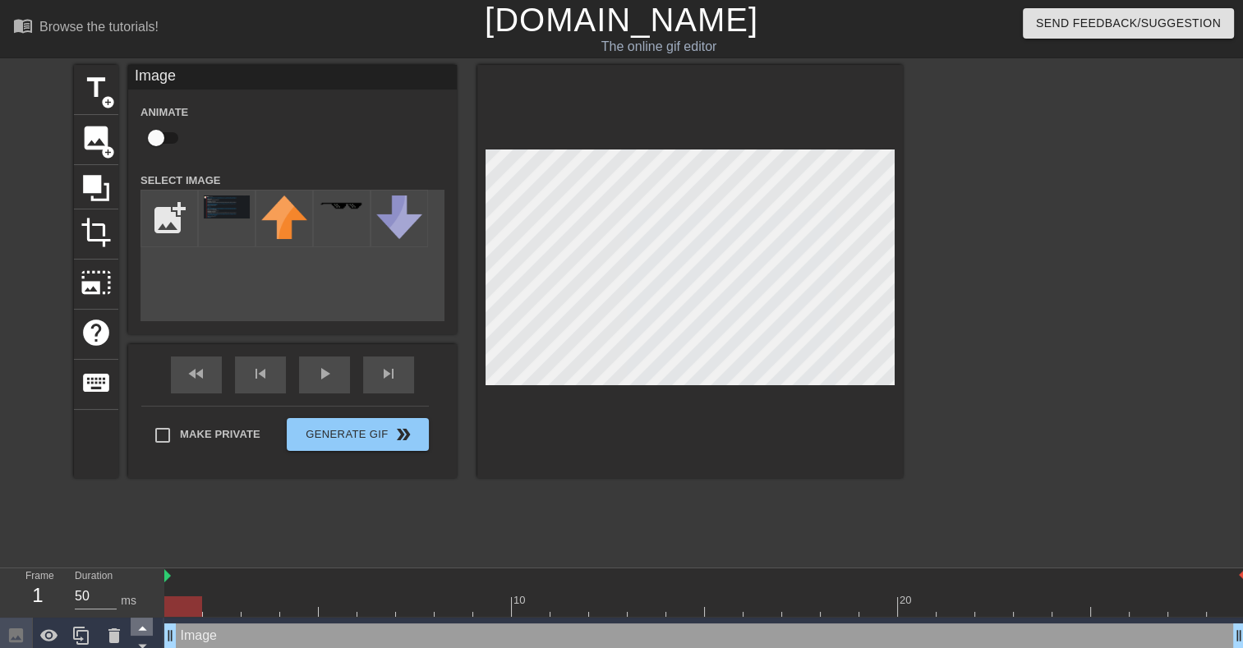
drag, startPoint x: 594, startPoint y: 635, endPoint x: 131, endPoint y: 627, distance: 463.3
click at [131, 627] on div "Frame 1 Duration 50 ms 10 20 Image drag_handle drag_handle" at bounding box center [621, 611] width 1243 height 86
click at [50, 644] on icon at bounding box center [49, 636] width 20 height 20
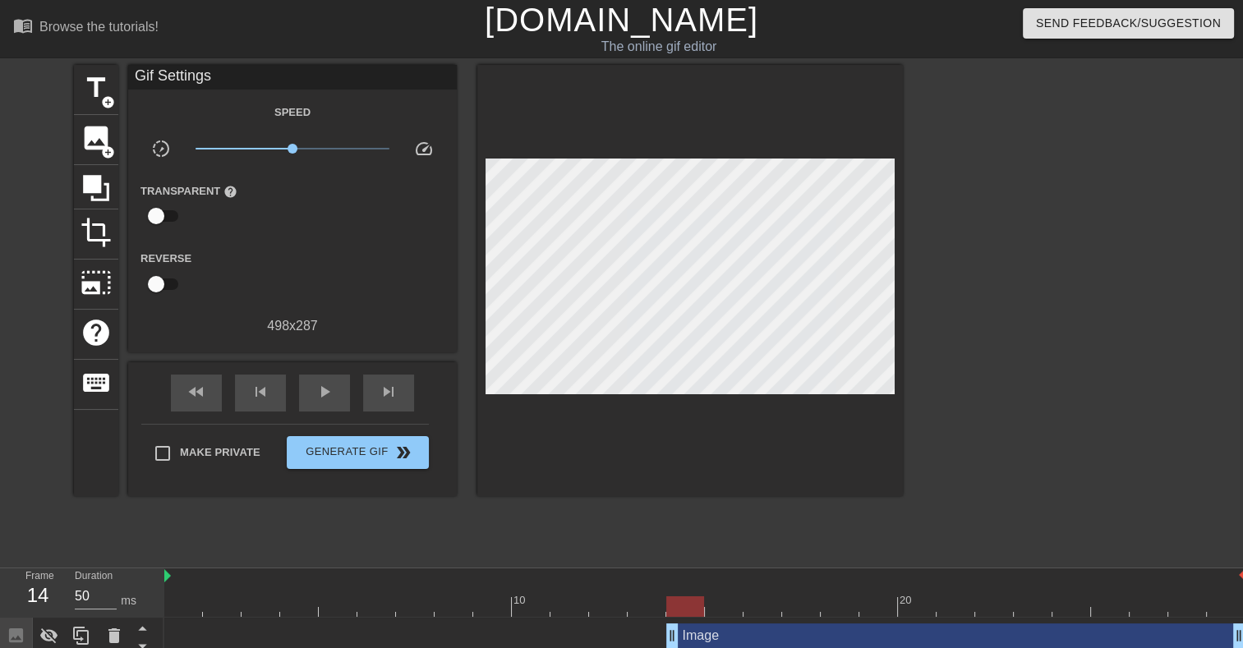
drag, startPoint x: 172, startPoint y: 641, endPoint x: 690, endPoint y: 647, distance: 517.4
click at [690, 647] on html "menu_book Browse the tutorials! [DOMAIN_NAME] The online gif editor Send Feedba…" at bounding box center [621, 327] width 1243 height 655
click at [56, 636] on icon at bounding box center [49, 636] width 18 height 16
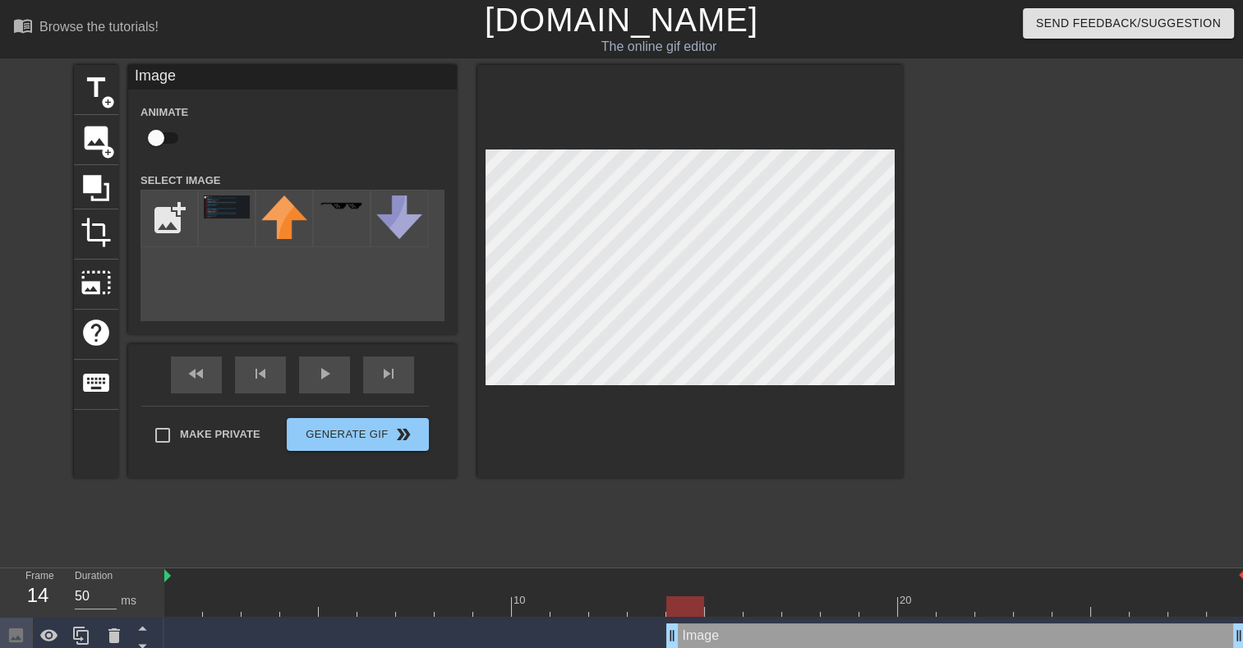
click at [290, 128] on div "Animate" at bounding box center [292, 128] width 329 height 52
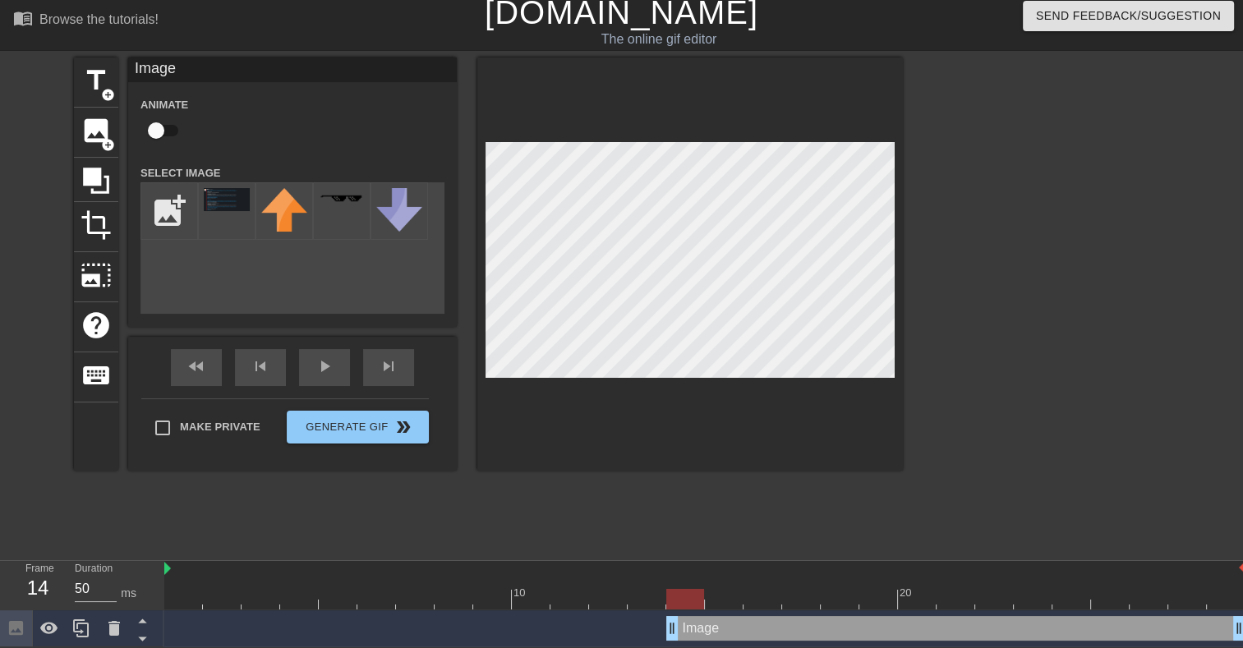
scroll to position [10, 0]
click at [91, 191] on icon at bounding box center [95, 179] width 31 height 31
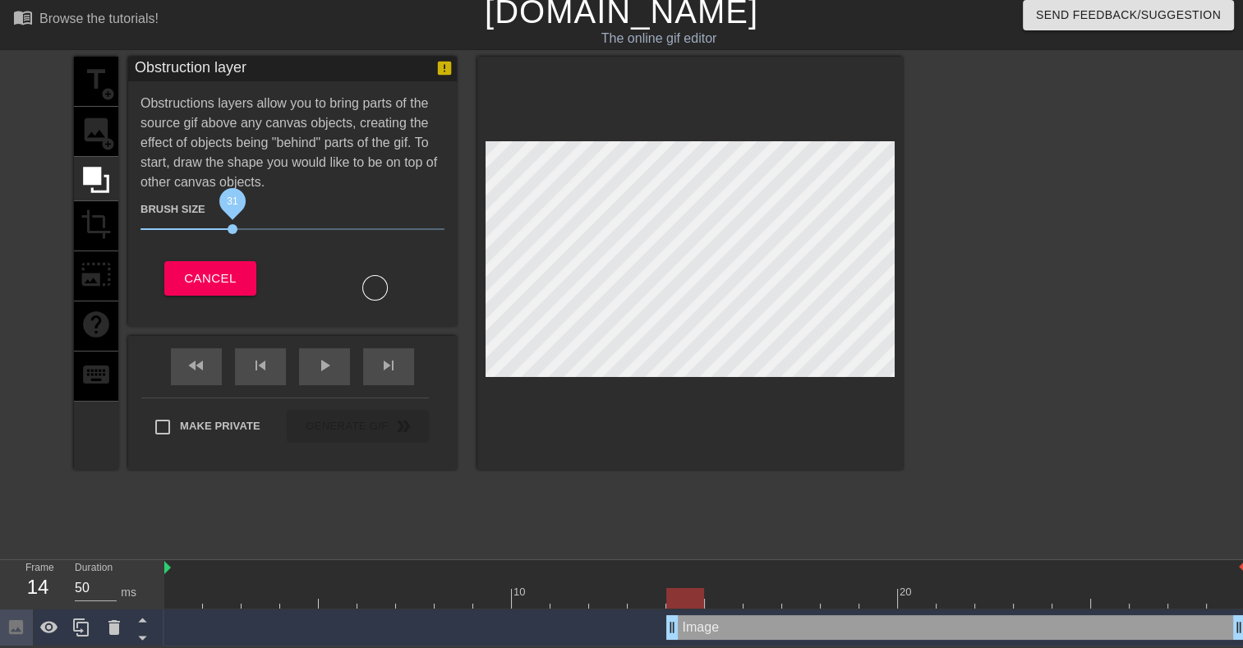
click at [233, 226] on span "31" at bounding box center [232, 229] width 10 height 10
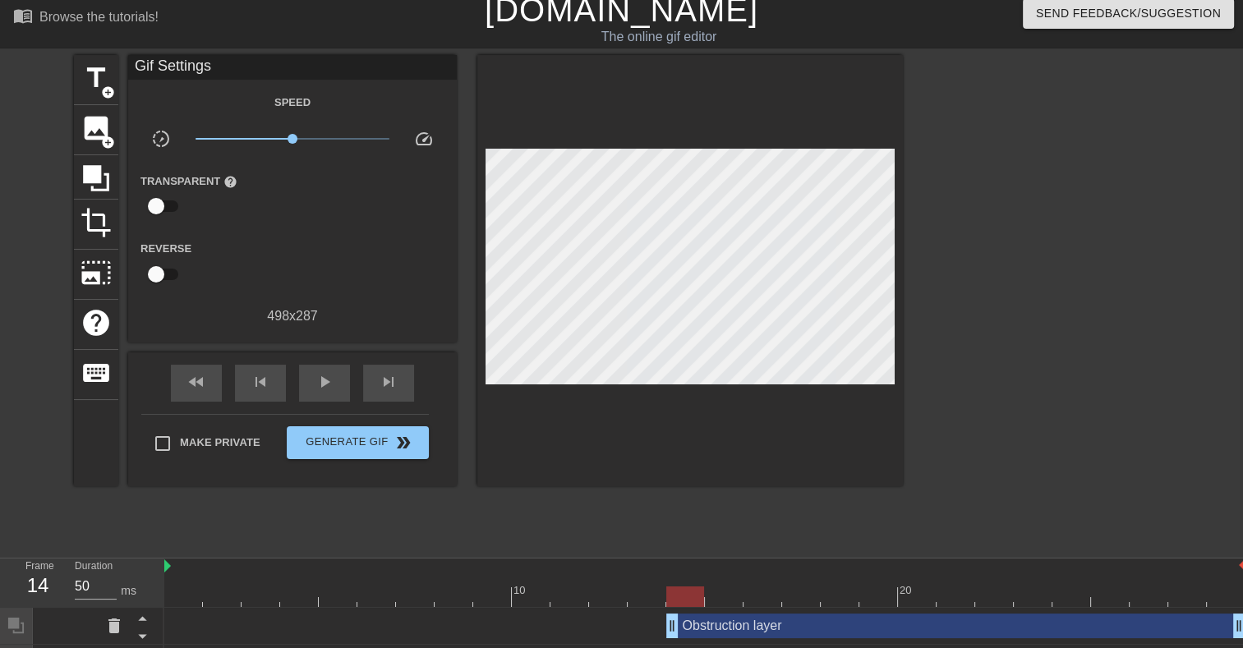
click at [163, 199] on input "checkbox" at bounding box center [156, 206] width 94 height 31
checkbox input "true"
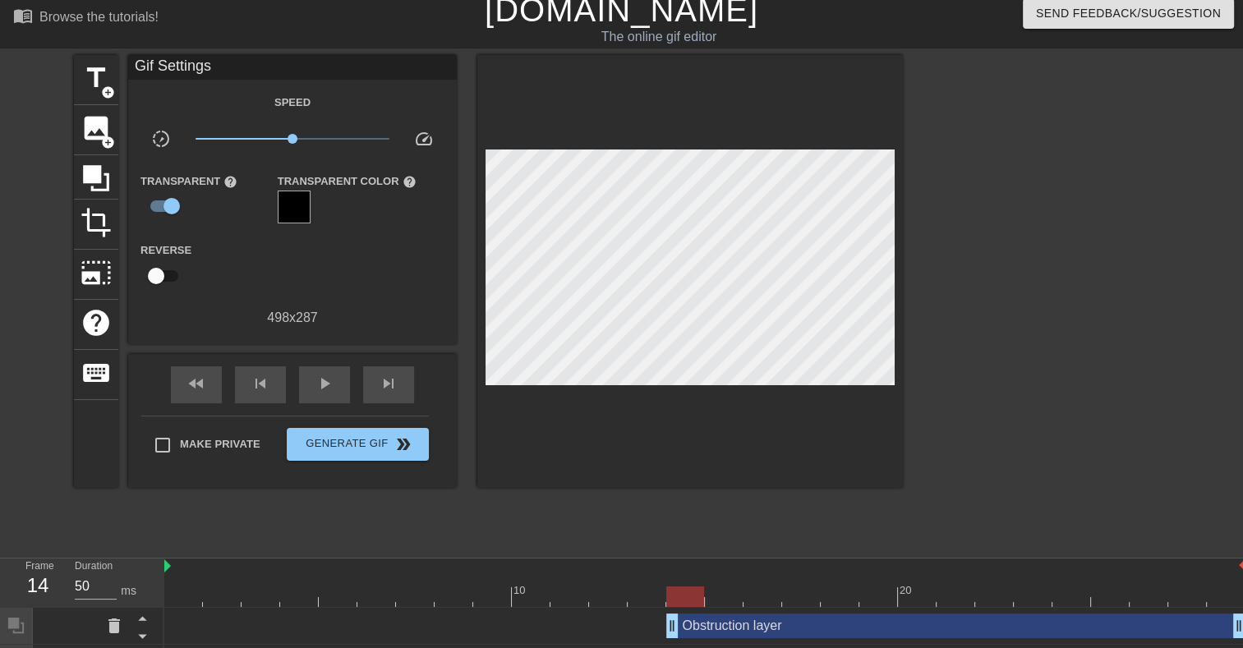
click at [292, 206] on div at bounding box center [294, 207] width 33 height 33
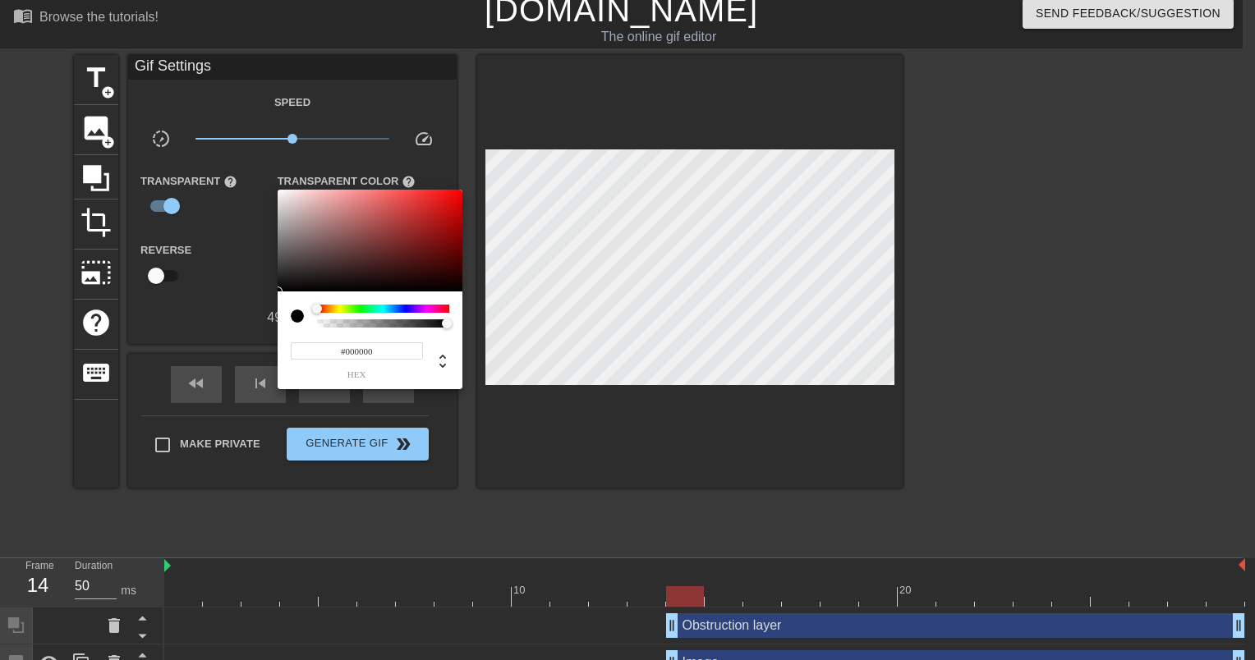
click at [627, 260] on div at bounding box center [627, 330] width 1255 height 660
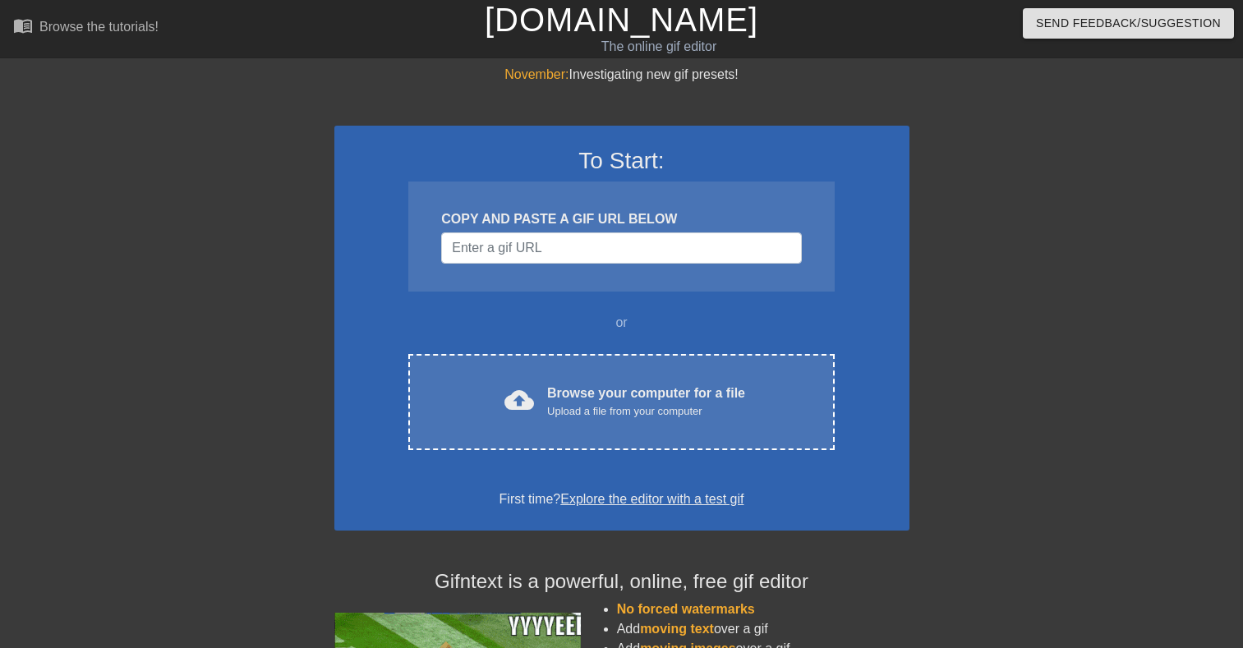
scroll to position [10, 0]
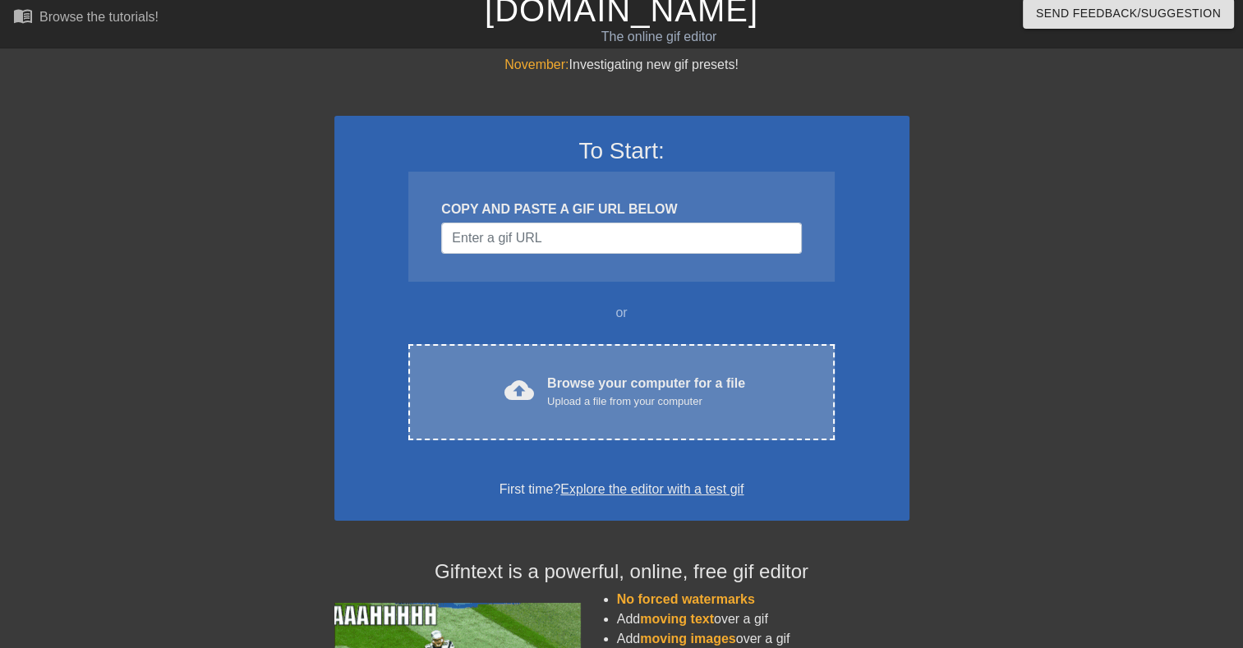
click at [673, 394] on div "Upload a file from your computer" at bounding box center [646, 401] width 198 height 16
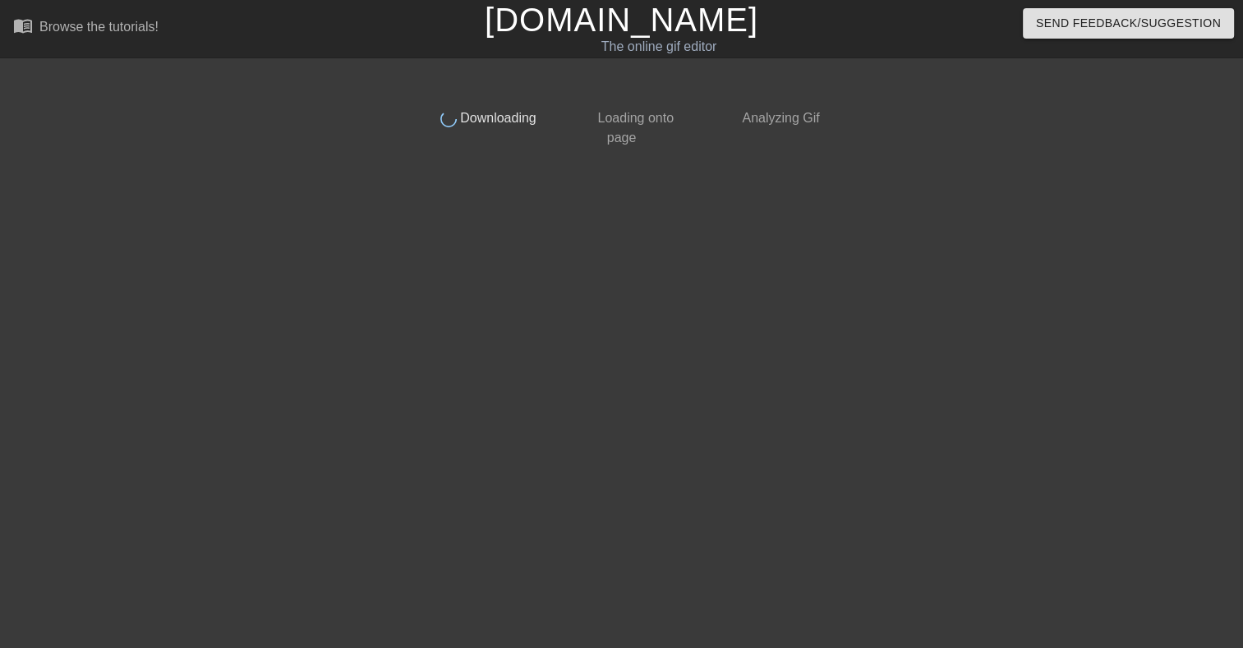
scroll to position [0, 0]
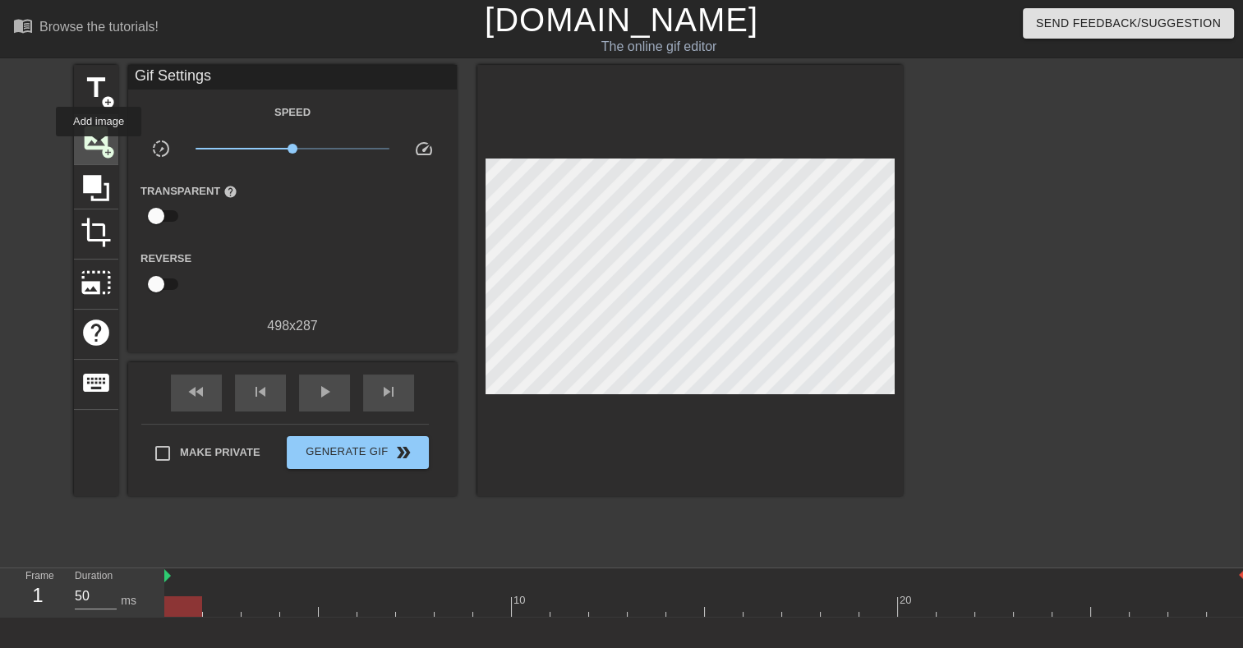
click at [99, 148] on span "image" at bounding box center [95, 137] width 31 height 31
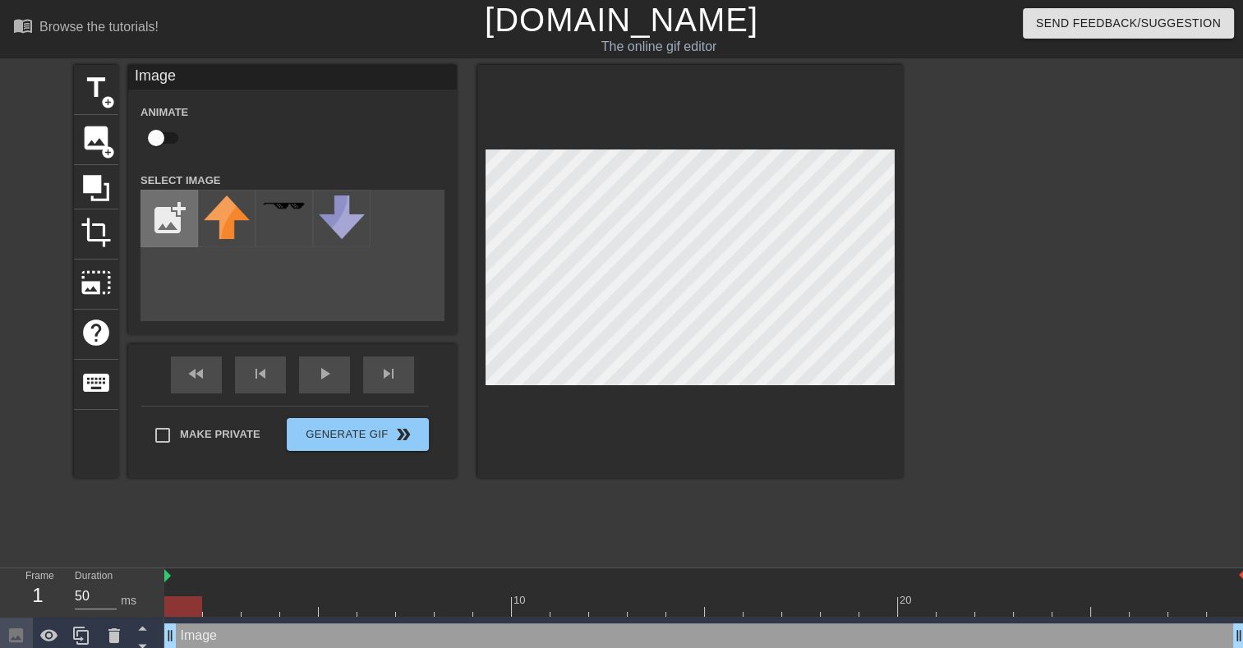
click at [173, 219] on input "file" at bounding box center [169, 219] width 56 height 56
type input "C:\fakepath\Screenshot [DATE] 142628.png"
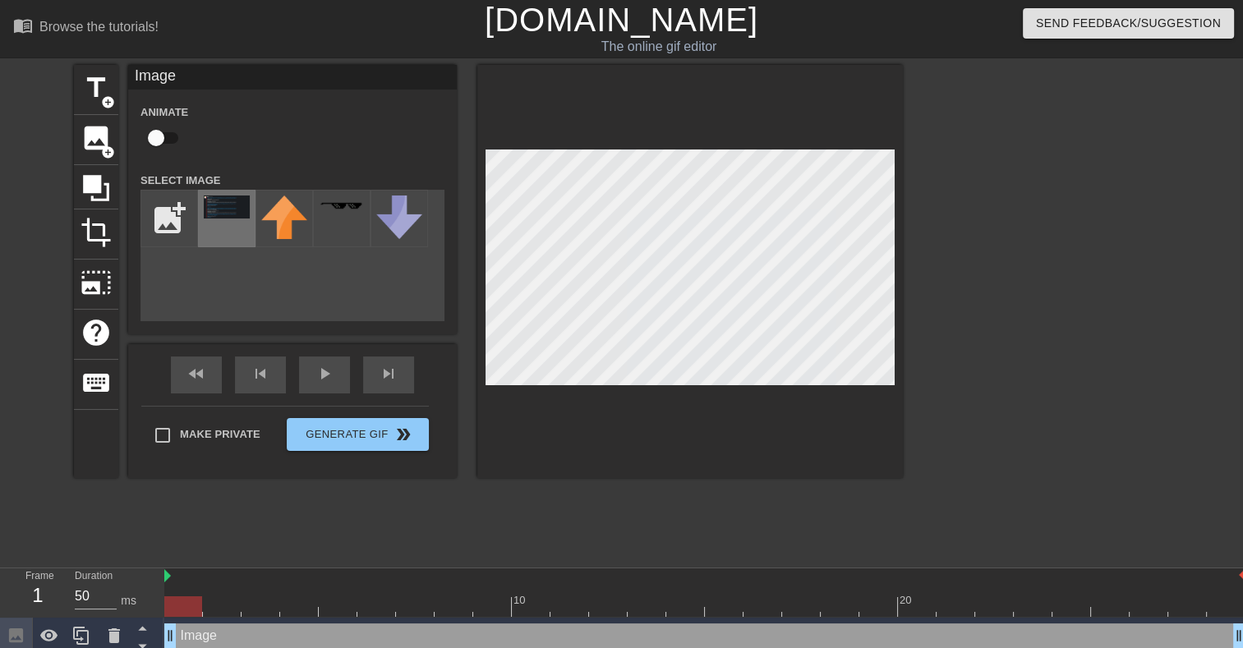
click at [241, 220] on div at bounding box center [226, 218] width 57 height 57
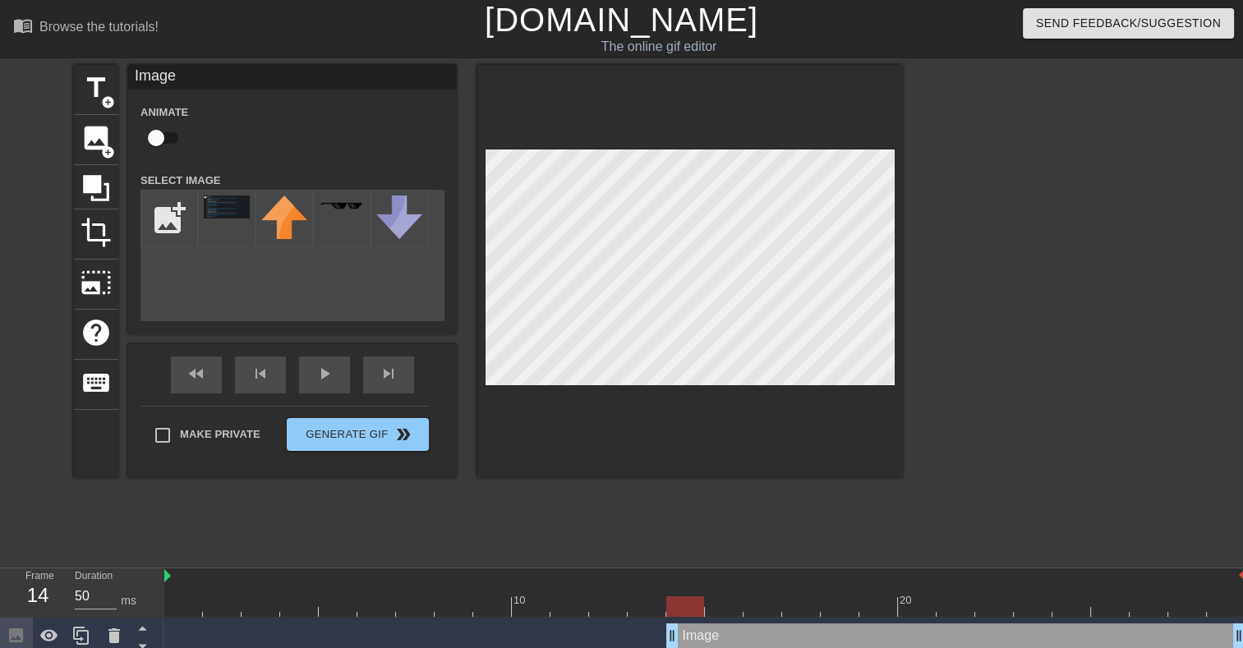
drag, startPoint x: 172, startPoint y: 637, endPoint x: 676, endPoint y: 646, distance: 504.3
click at [1022, 231] on div at bounding box center [1045, 311] width 246 height 493
click at [1015, 221] on div at bounding box center [1045, 311] width 246 height 493
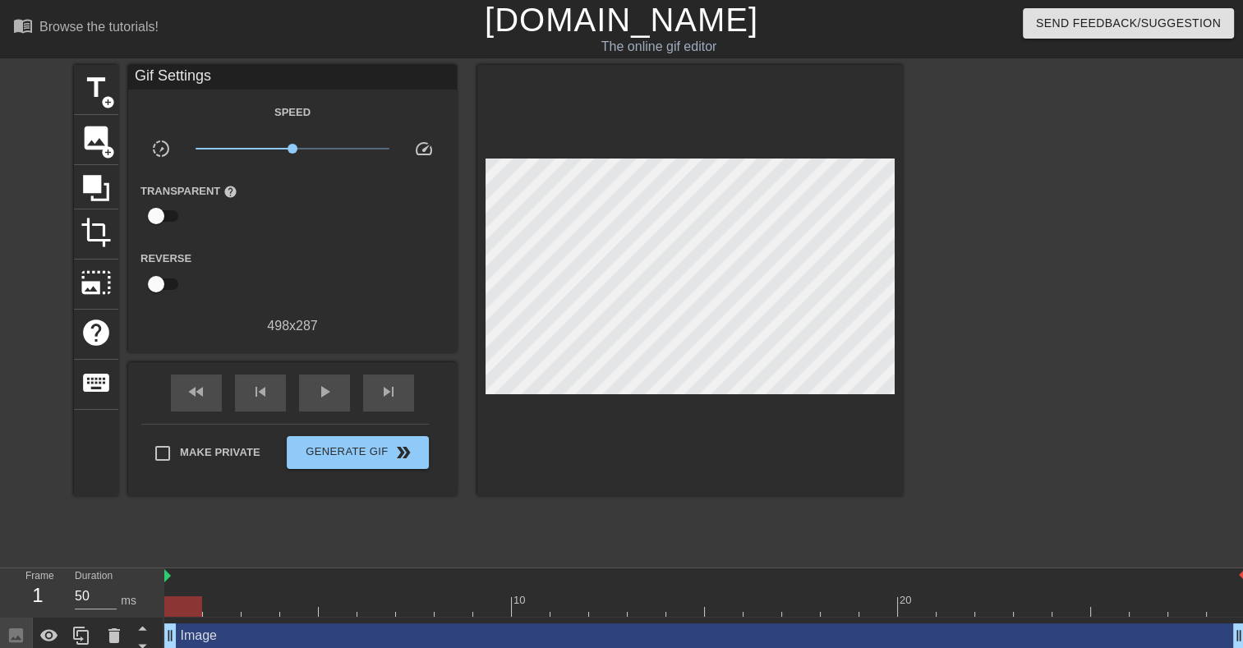
drag, startPoint x: 673, startPoint y: 634, endPoint x: 122, endPoint y: 611, distance: 551.6
click at [125, 609] on div "Frame 1 Duration 50 ms 10 20 Image drag_handle drag_handle" at bounding box center [621, 611] width 1243 height 86
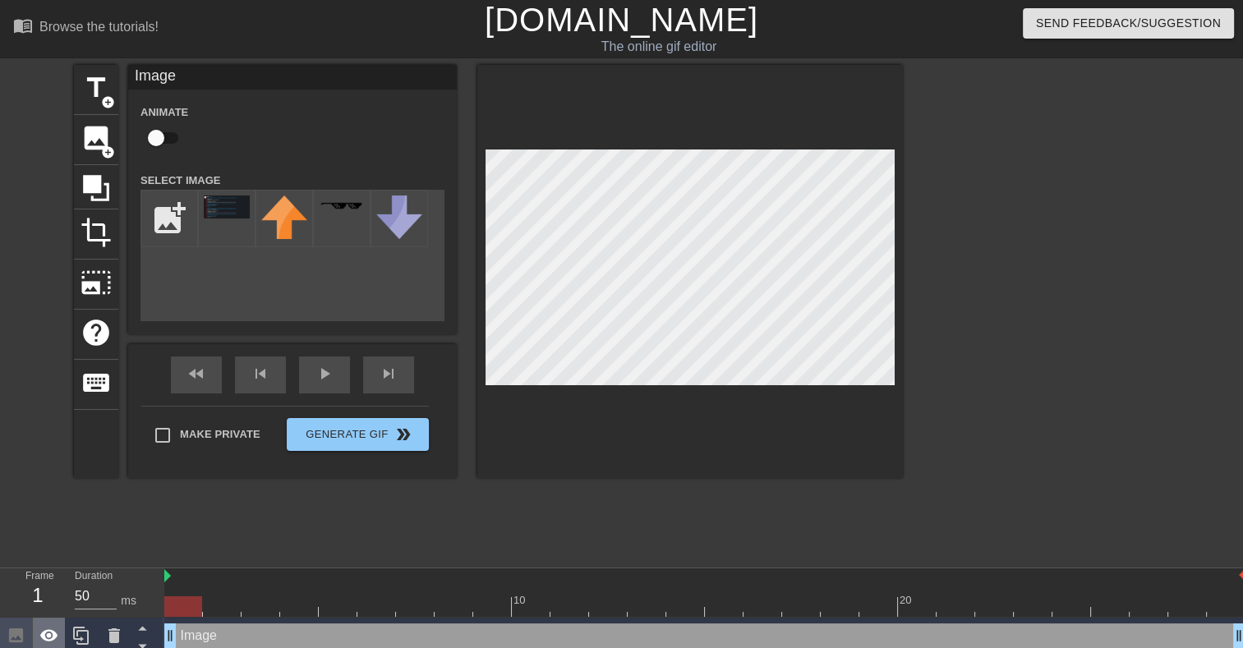
click at [48, 636] on icon at bounding box center [49, 635] width 18 height 12
drag, startPoint x: 168, startPoint y: 637, endPoint x: 122, endPoint y: 672, distance: 58.1
click at [122, 647] on html "menu_book Browse the tutorials! Gifntext.com The online gif editor Send Feedbac…" at bounding box center [621, 327] width 1243 height 655
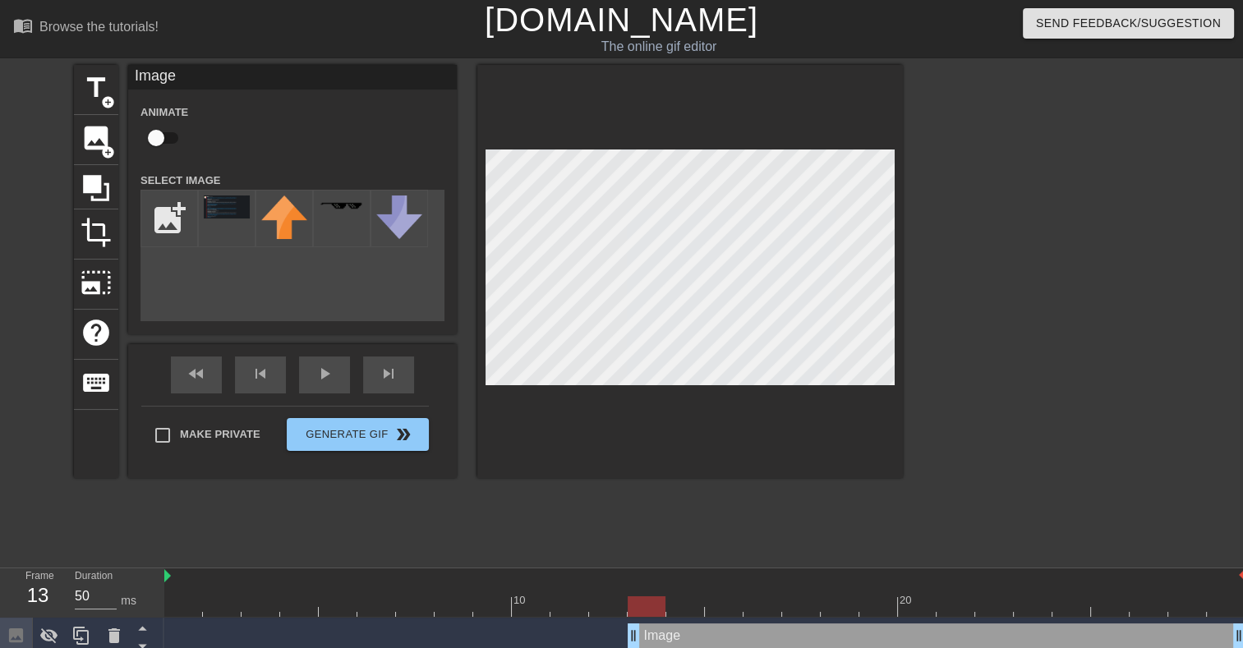
drag, startPoint x: 176, startPoint y: 640, endPoint x: 645, endPoint y: 648, distance: 469.0
click at [645, 647] on html "menu_book Browse the tutorials! Gifntext.com The online gif editor Send Feedbac…" at bounding box center [621, 327] width 1243 height 655
click at [40, 632] on icon at bounding box center [49, 636] width 20 height 20
drag, startPoint x: 645, startPoint y: 609, endPoint x: 218, endPoint y: 602, distance: 427.1
click at [218, 602] on div at bounding box center [222, 606] width 38 height 21
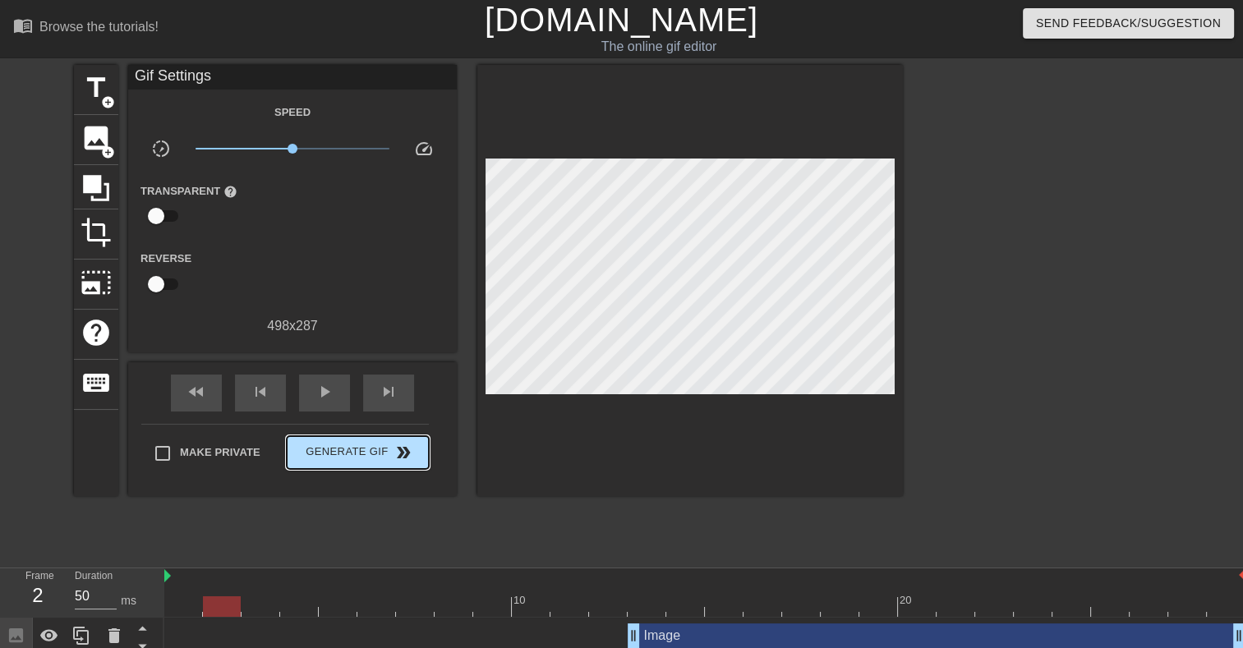
click at [371, 425] on div "Make Private Generate Gif double_arrow" at bounding box center [284, 456] width 287 height 65
click at [371, 457] on span "Generate Gif double_arrow" at bounding box center [357, 453] width 129 height 20
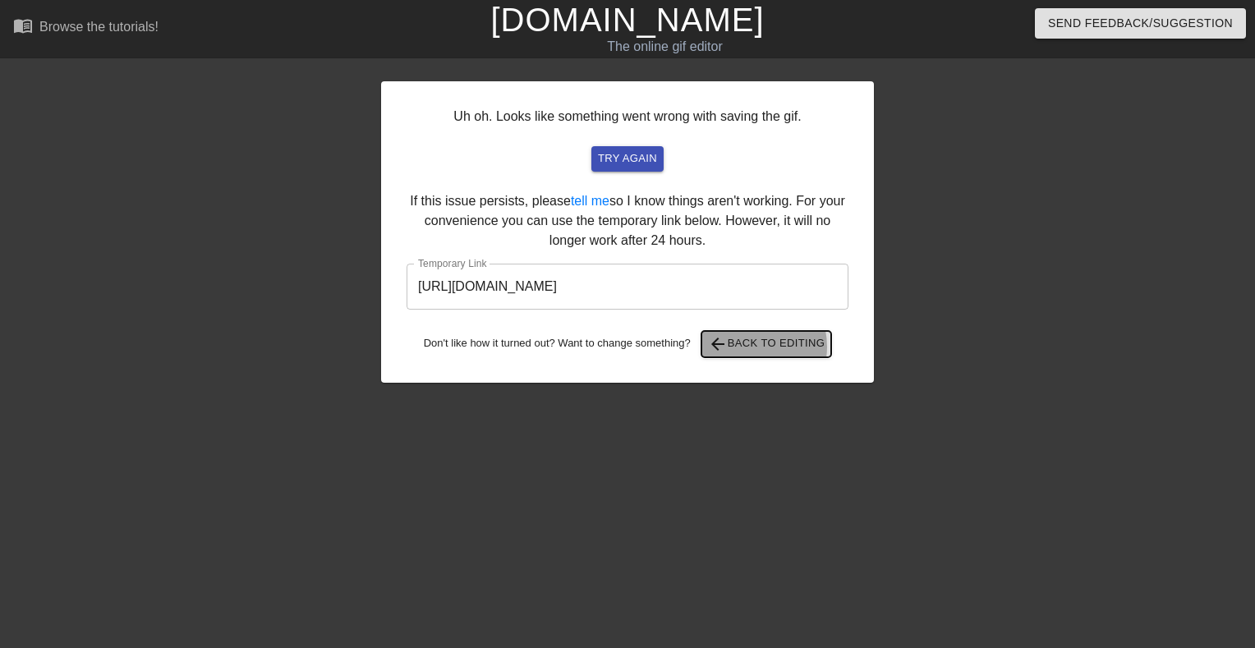
click at [752, 347] on span "arrow_back Back to Editing" at bounding box center [766, 344] width 117 height 20
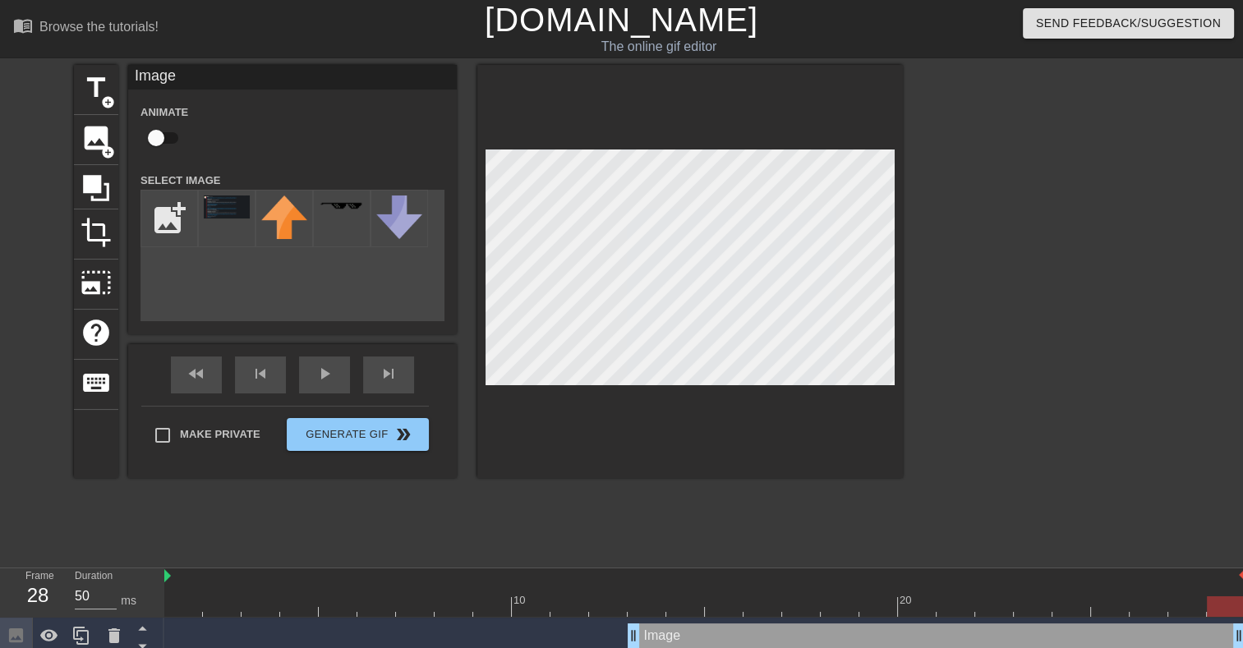
click at [1068, 249] on div at bounding box center [1045, 311] width 246 height 493
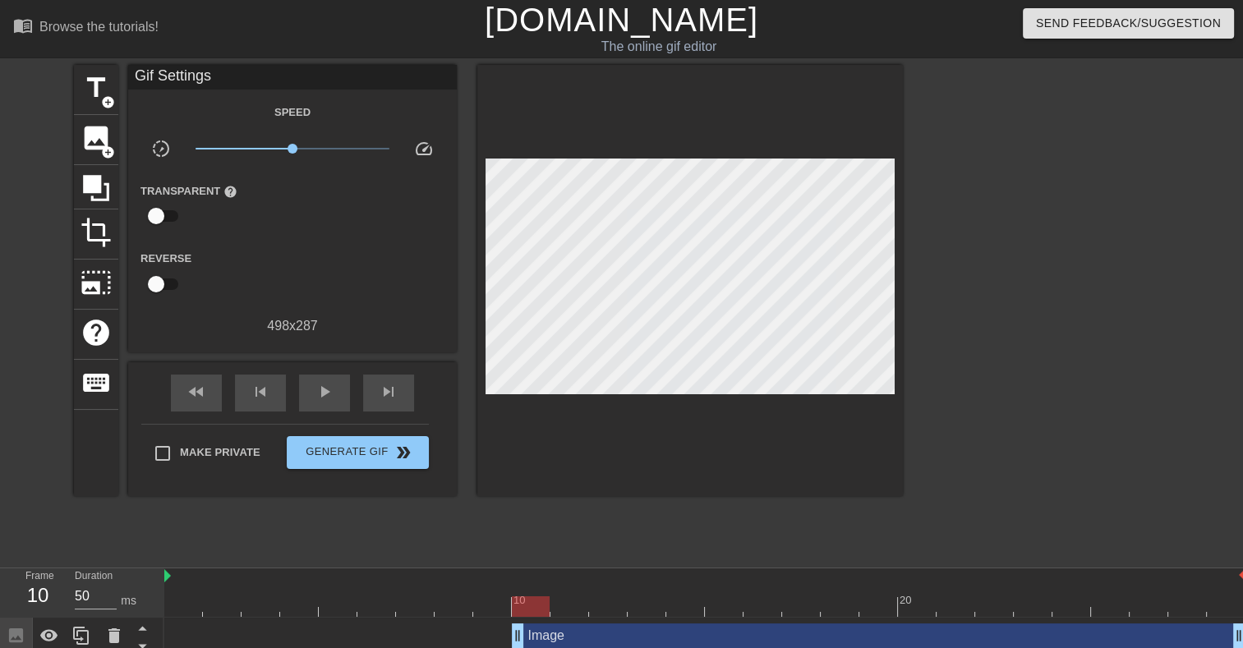
drag, startPoint x: 634, startPoint y: 638, endPoint x: 526, endPoint y: 643, distance: 108.5
click at [361, 453] on span "Generate Gif double_arrow" at bounding box center [357, 453] width 129 height 20
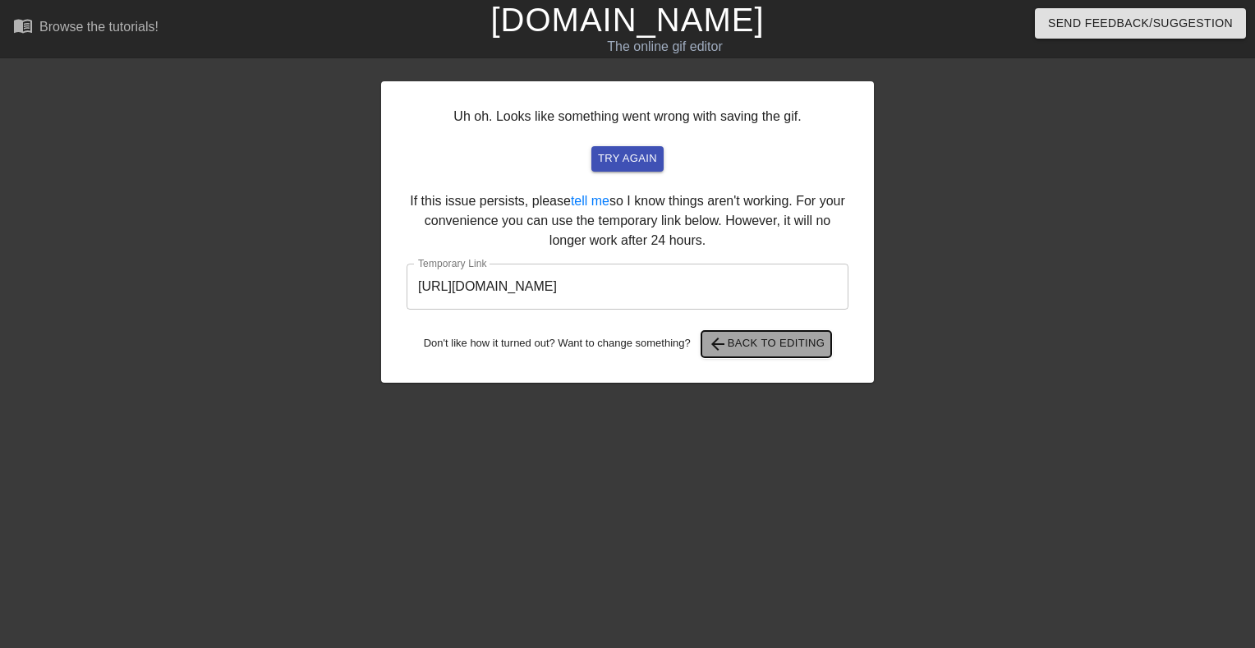
click at [783, 355] on button "arrow_back Back to Editing" at bounding box center [766, 344] width 131 height 26
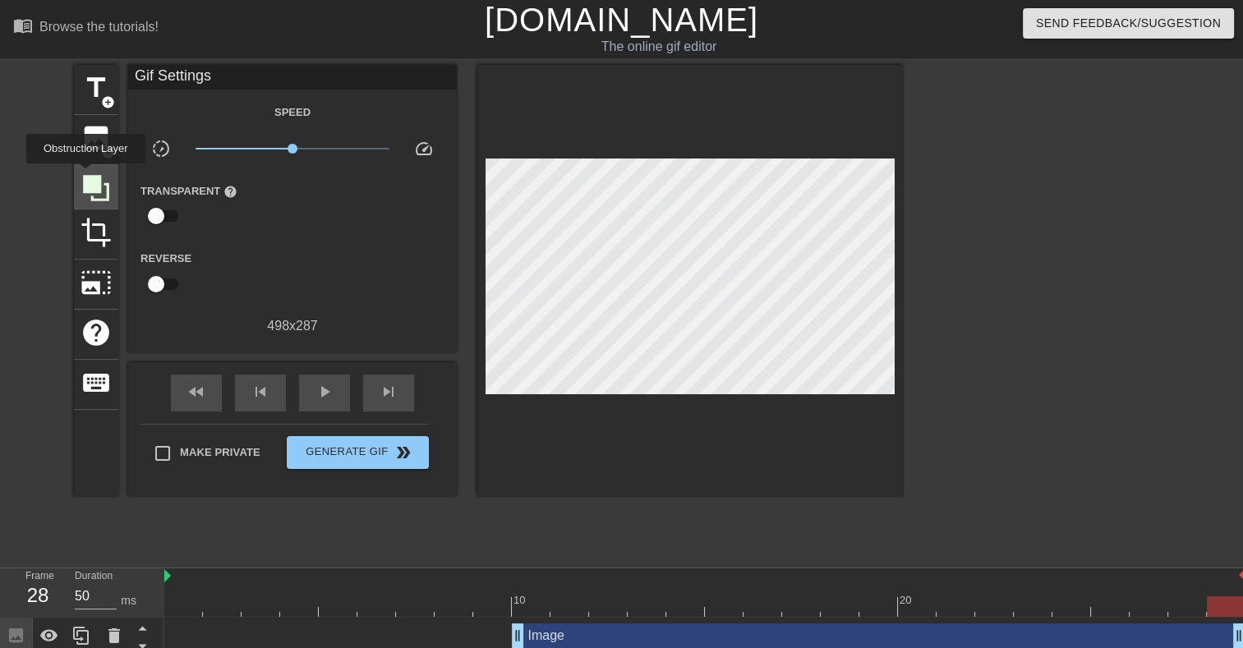
click at [85, 175] on icon at bounding box center [96, 188] width 26 height 26
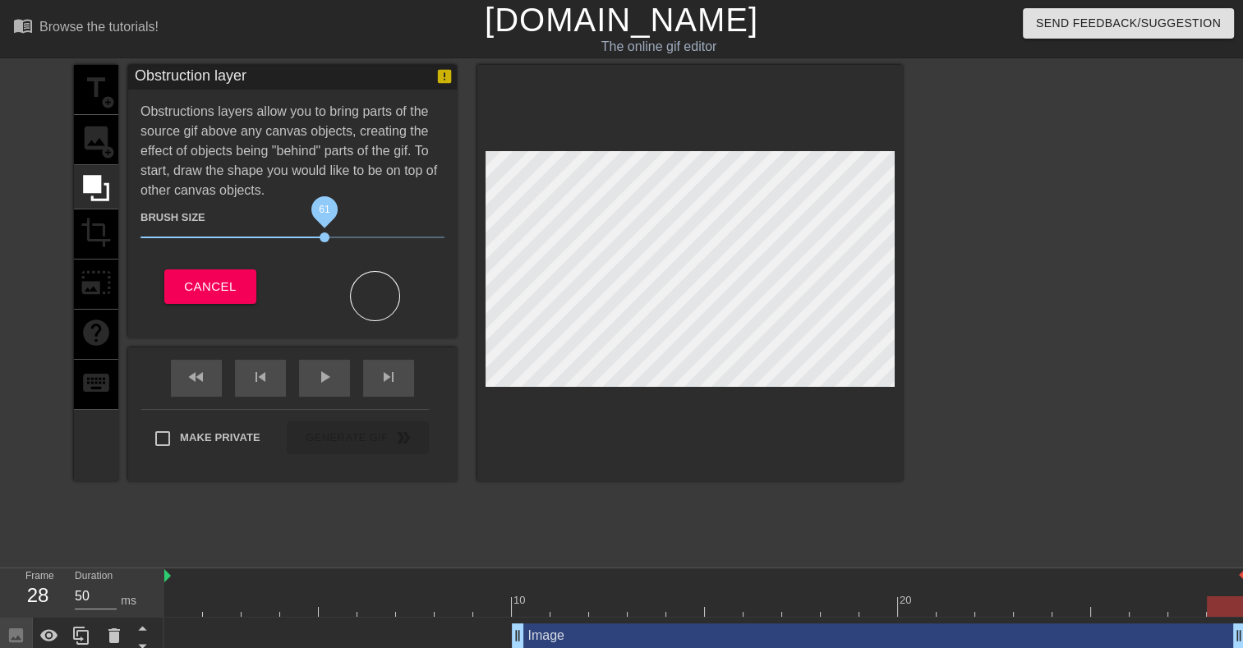
drag, startPoint x: 229, startPoint y: 234, endPoint x: 324, endPoint y: 234, distance: 95.3
click at [324, 234] on span "61" at bounding box center [324, 237] width 10 height 10
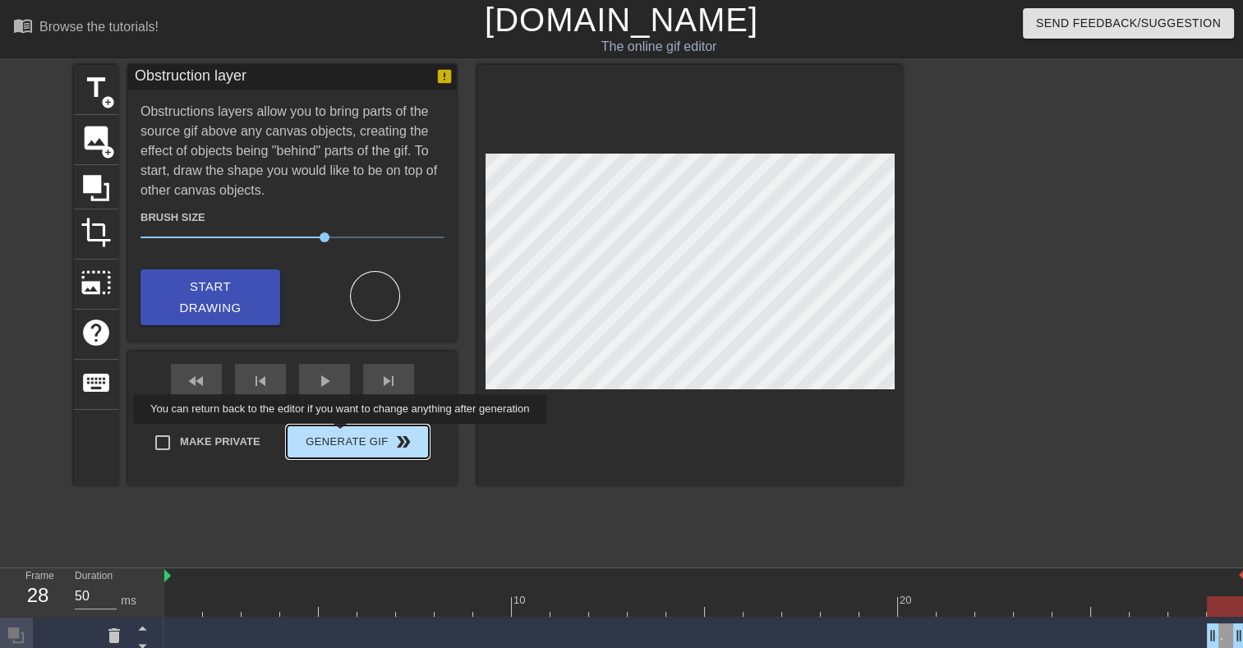
click at [342, 435] on button "Generate Gif double_arrow" at bounding box center [358, 441] width 142 height 33
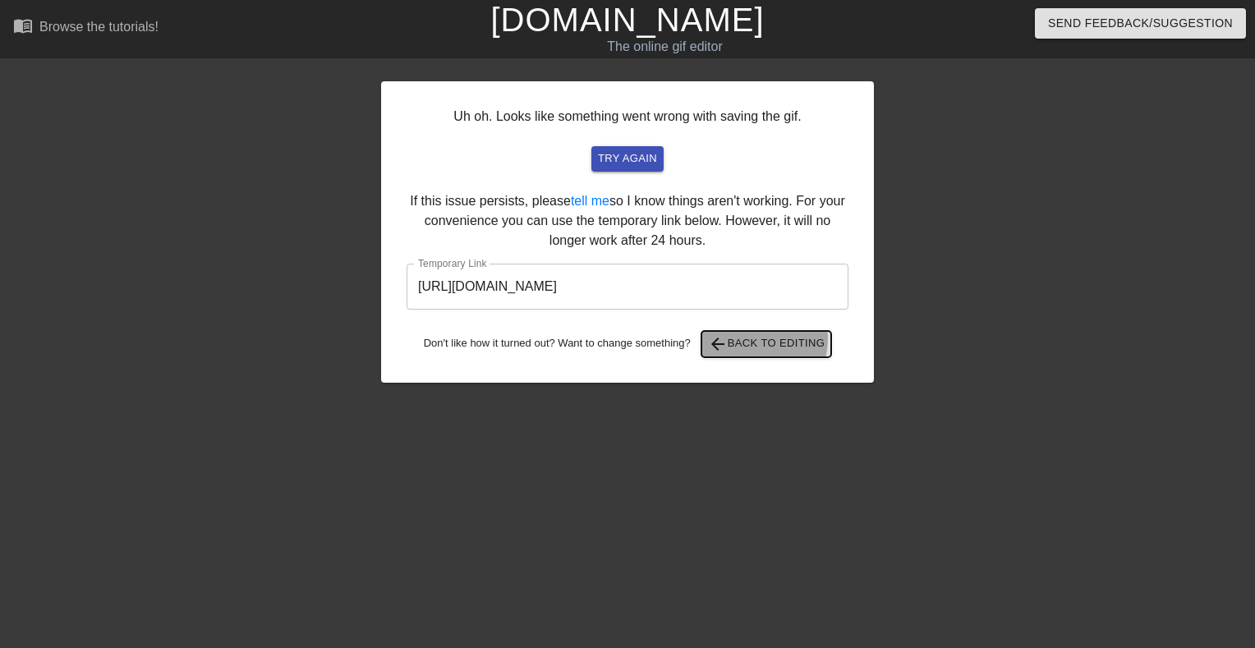
click at [762, 339] on span "arrow_back Back to Editing" at bounding box center [766, 344] width 117 height 20
